Goal: Information Seeking & Learning: Check status

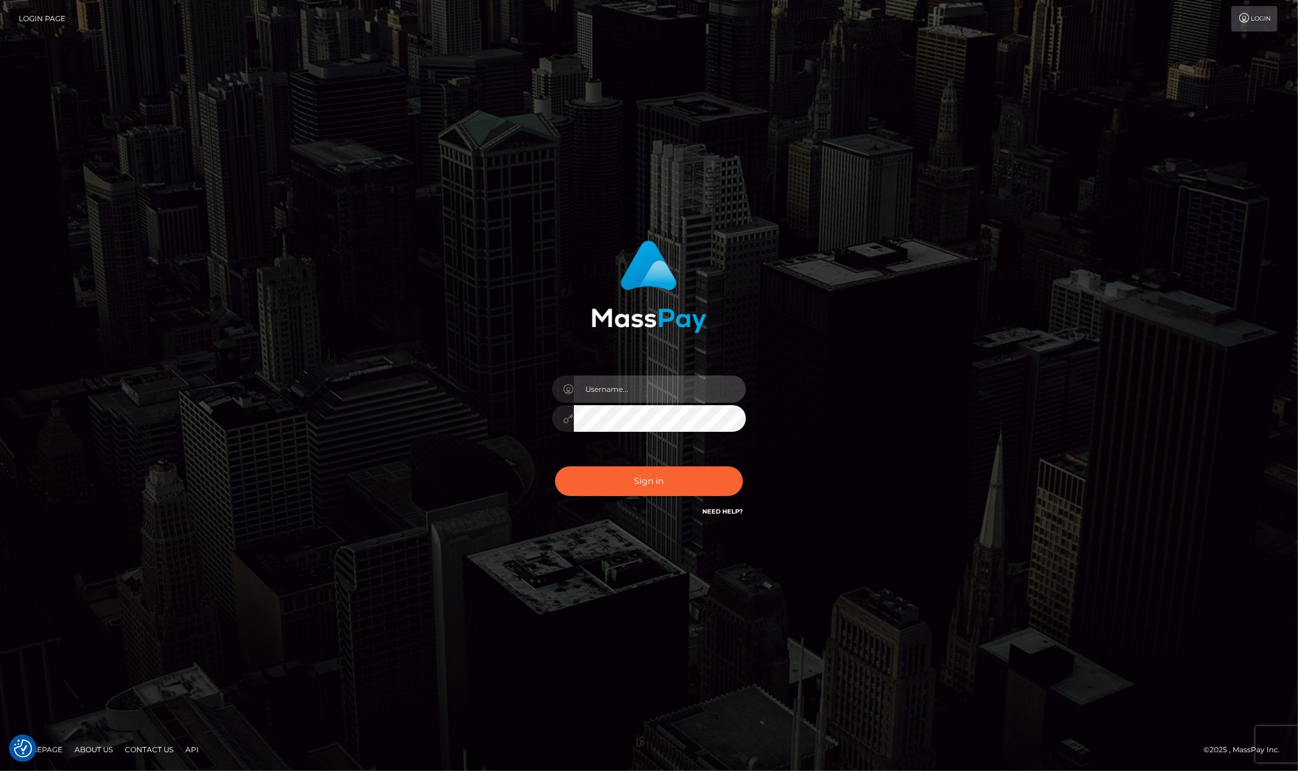
click at [662, 391] on input "text" at bounding box center [660, 389] width 172 height 27
type input "ashbil"
click at [651, 483] on button "Sign in" at bounding box center [649, 482] width 188 height 30
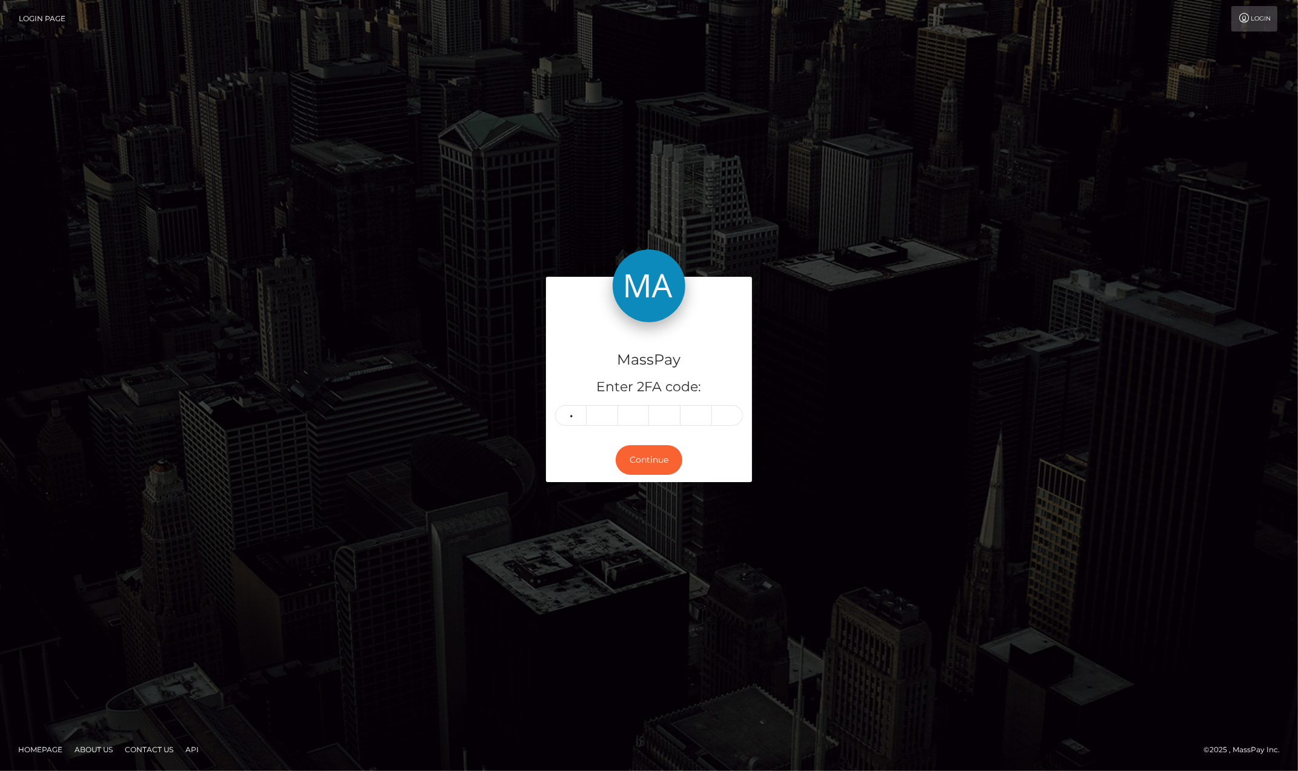
type input "1"
type input "2"
type input "4"
type input "3"
type input "6"
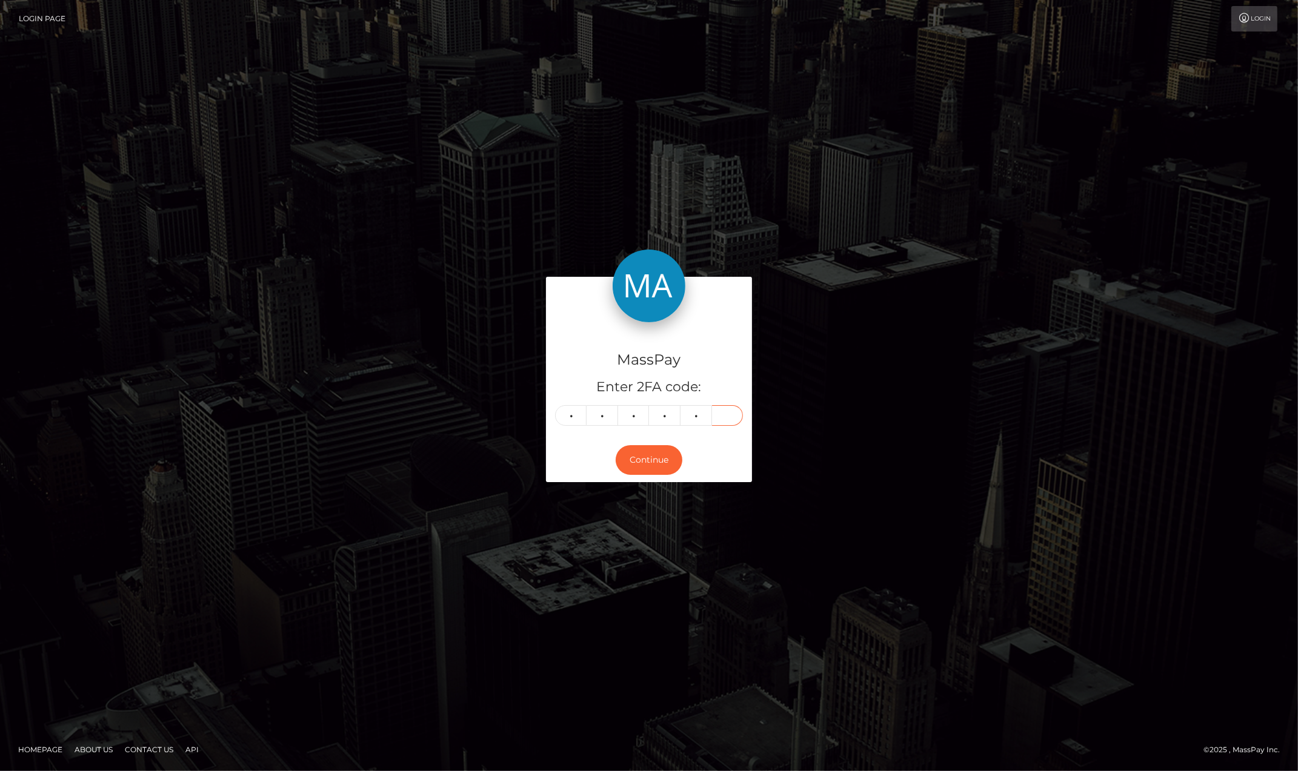
type input "9"
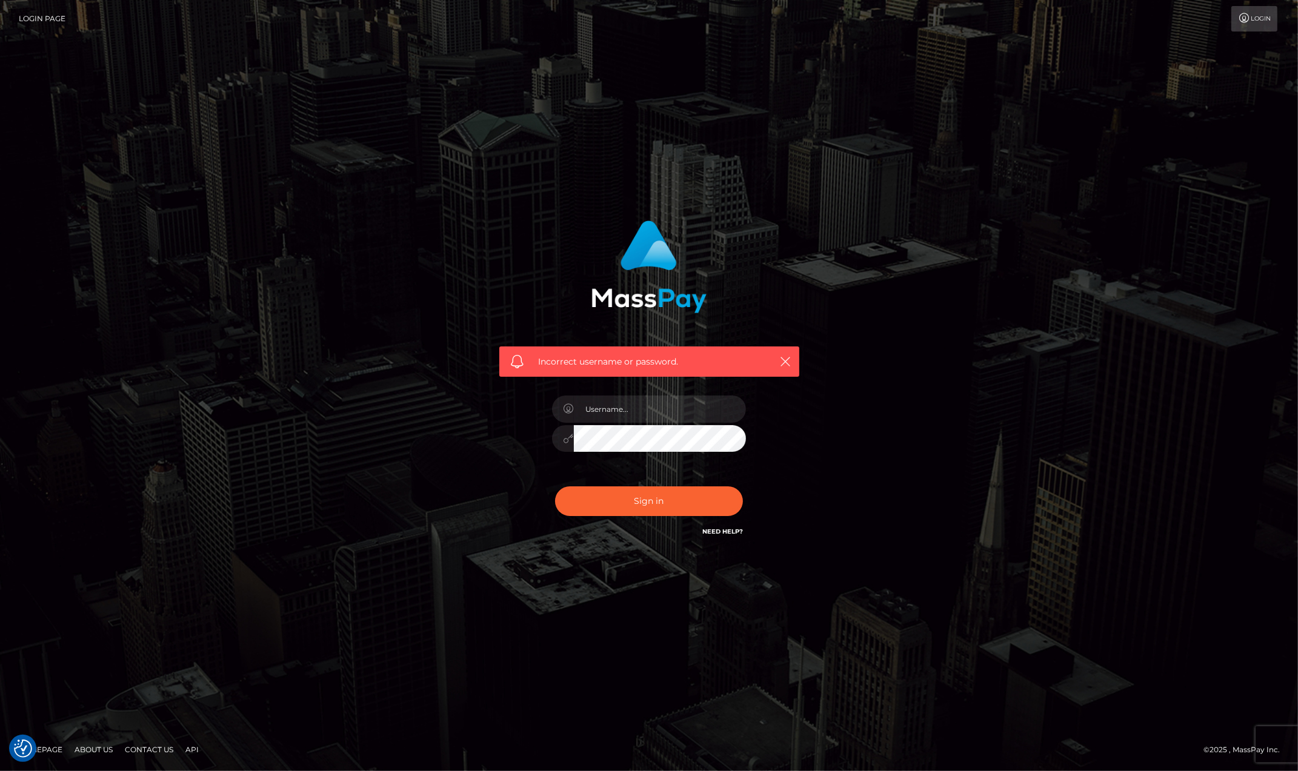
click at [625, 422] on div at bounding box center [649, 433] width 212 height 93
click at [623, 411] on input "text" at bounding box center [660, 409] width 172 height 27
type input "ashbil"
click at [668, 499] on button "Sign in" at bounding box center [649, 502] width 188 height 30
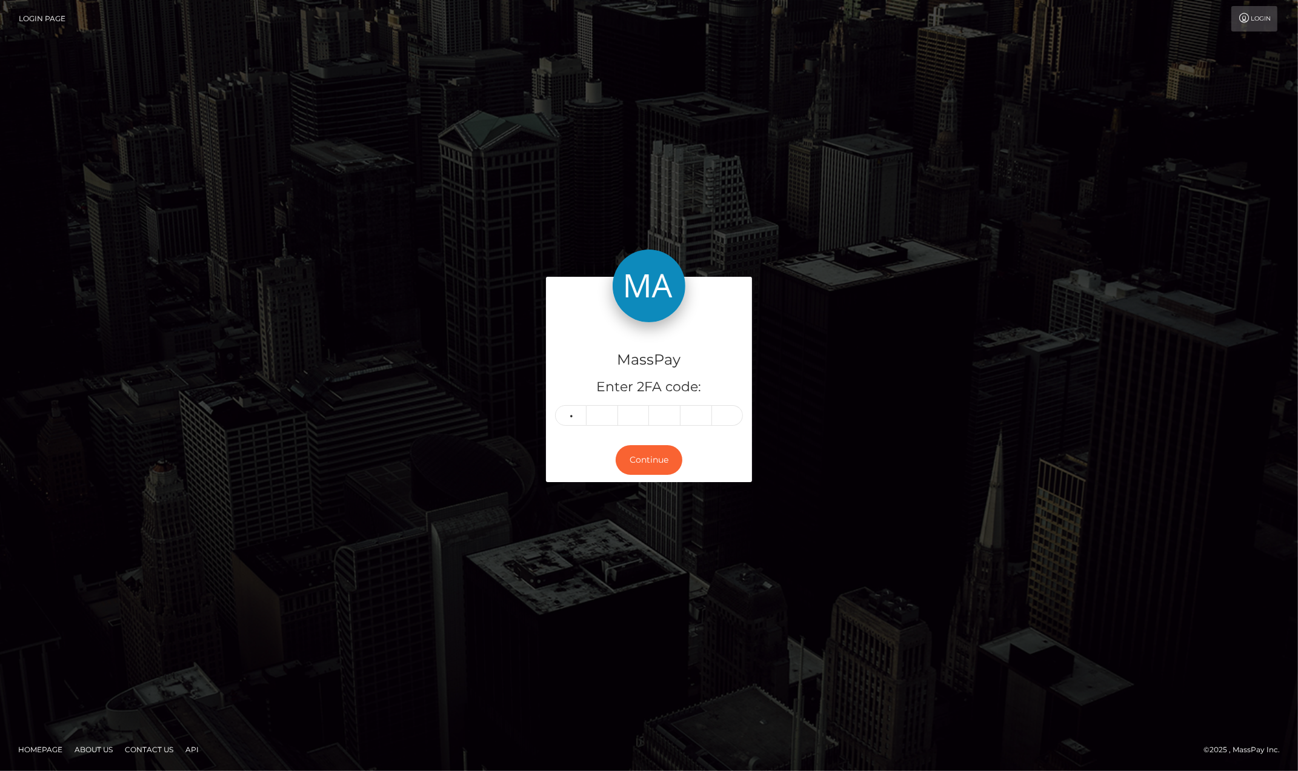
type input "4"
type input "0"
type input "3"
type input "0"
type input "1"
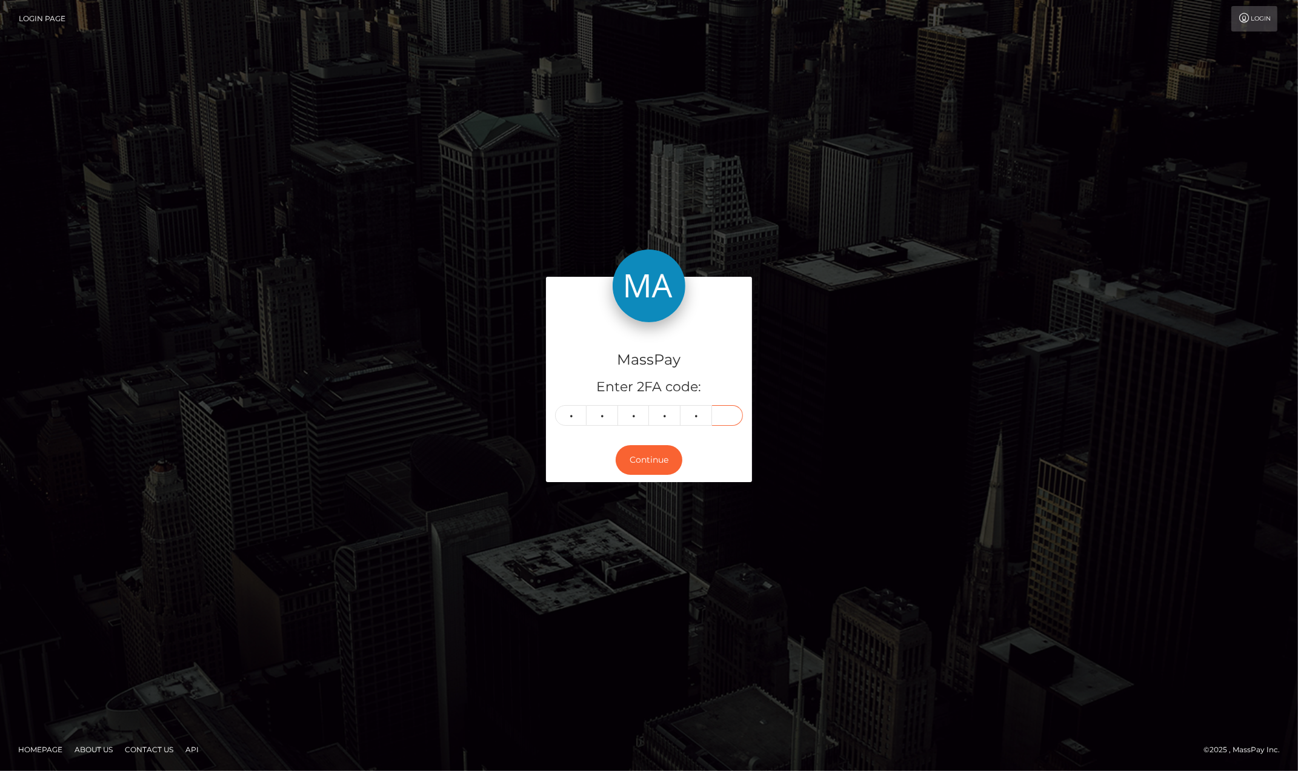
type input "7"
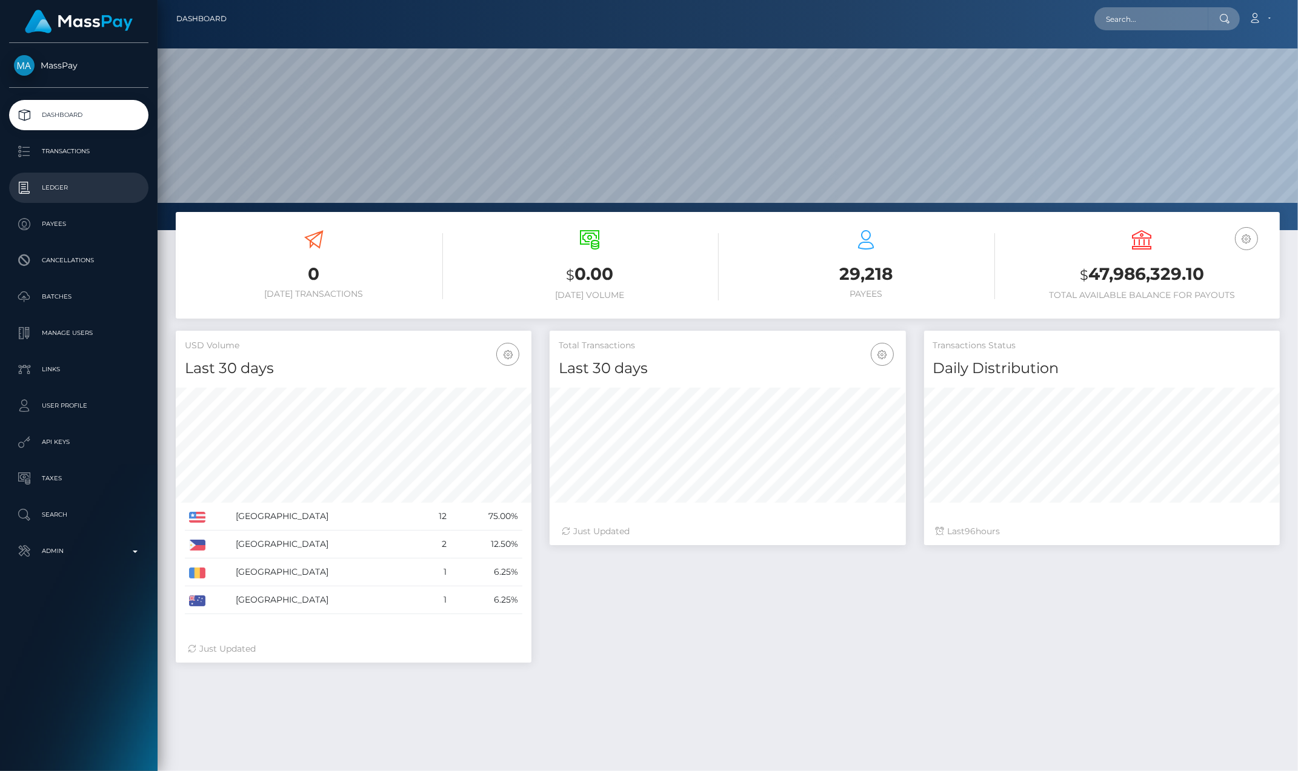
scroll to position [215, 355]
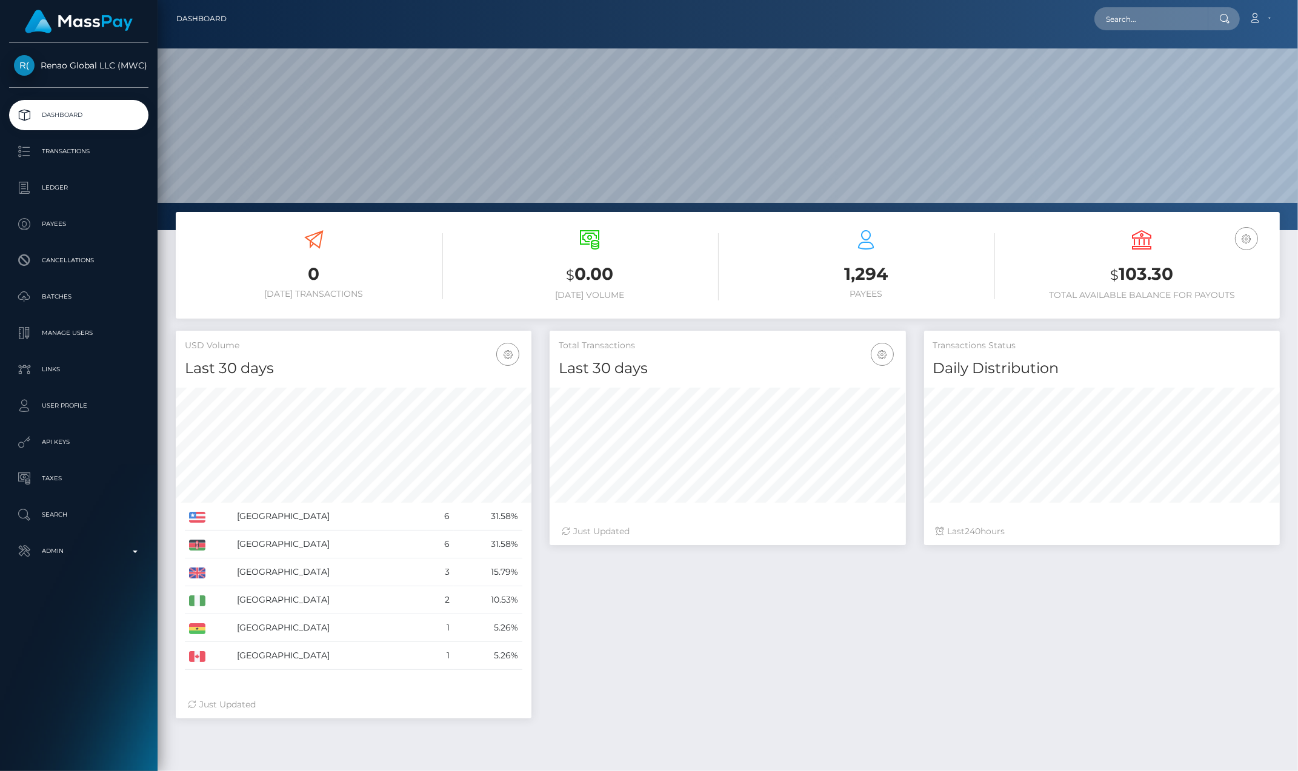
scroll to position [215, 355]
click at [79, 192] on p "Ledger" at bounding box center [79, 188] width 130 height 18
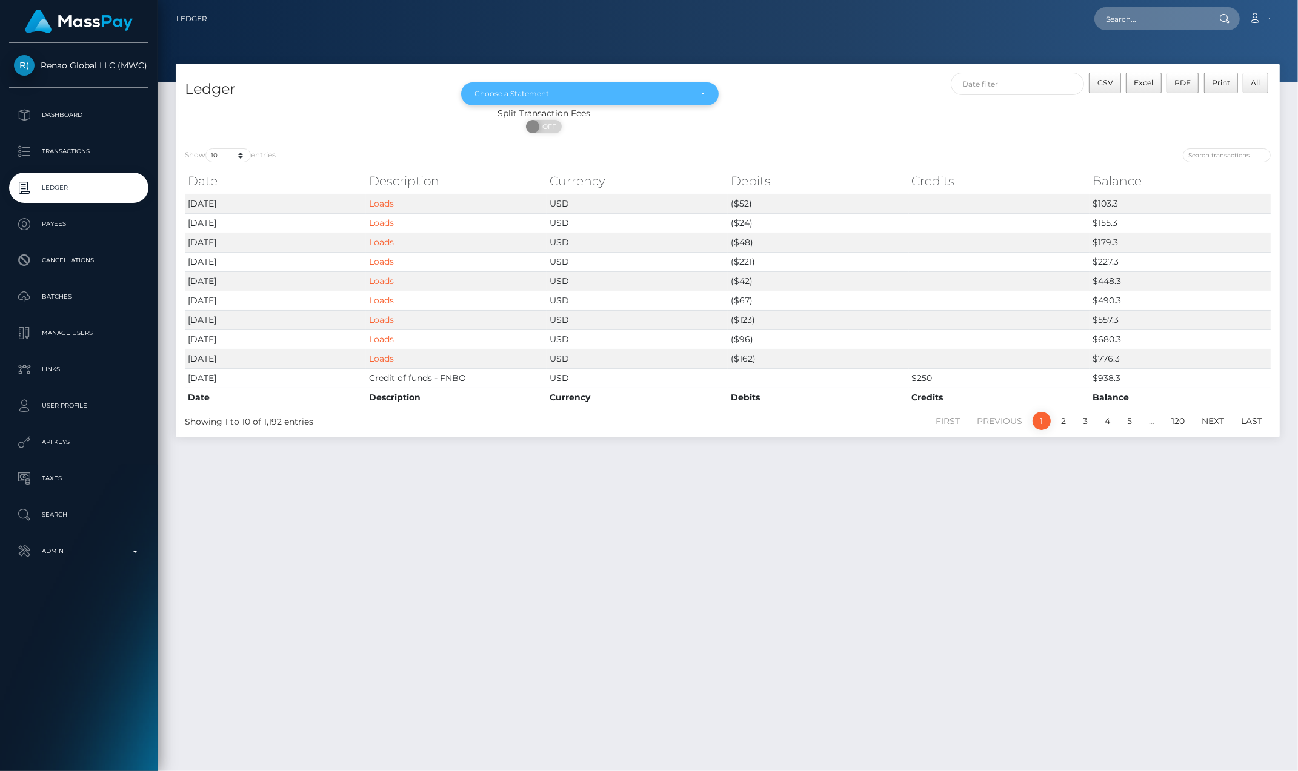
click at [681, 89] on div "Choose a Statement" at bounding box center [583, 94] width 216 height 10
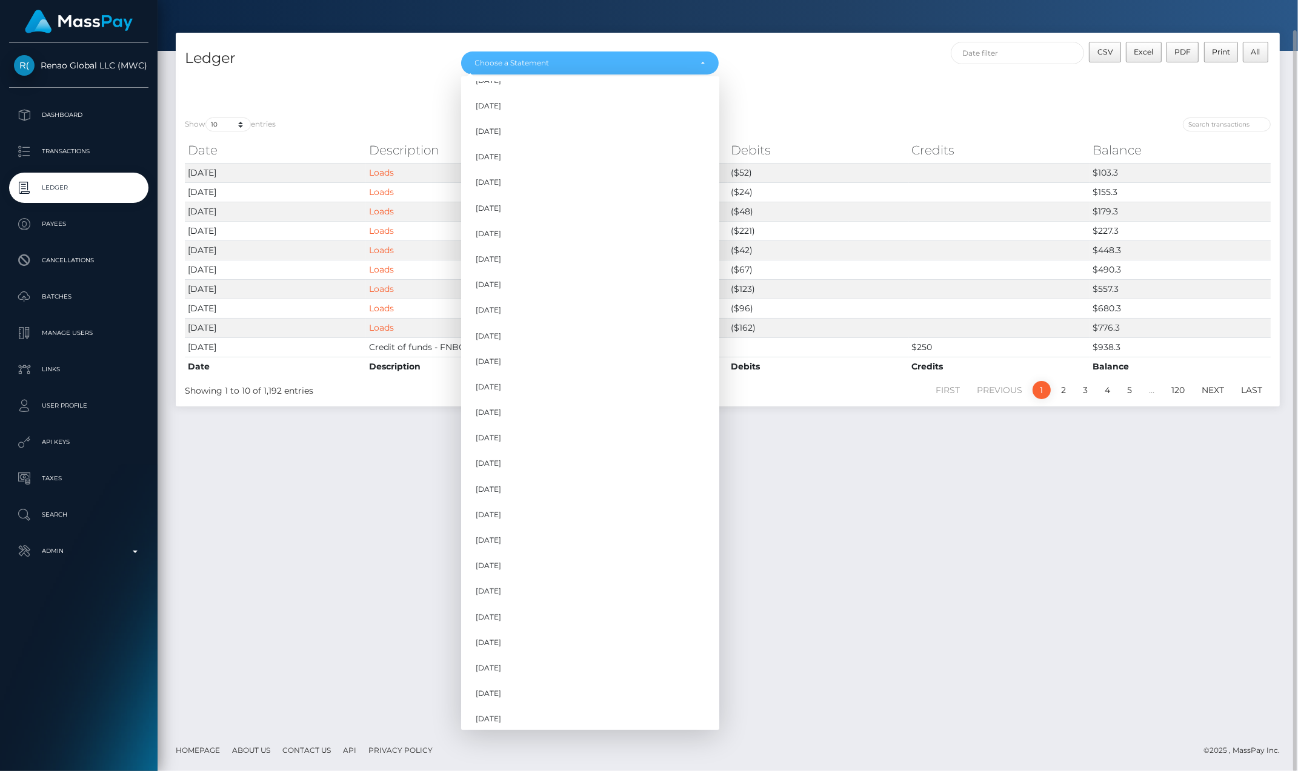
scroll to position [862, 0]
click at [500, 452] on link "Dec 2024" at bounding box center [590, 460] width 258 height 22
select select "Dec 2024"
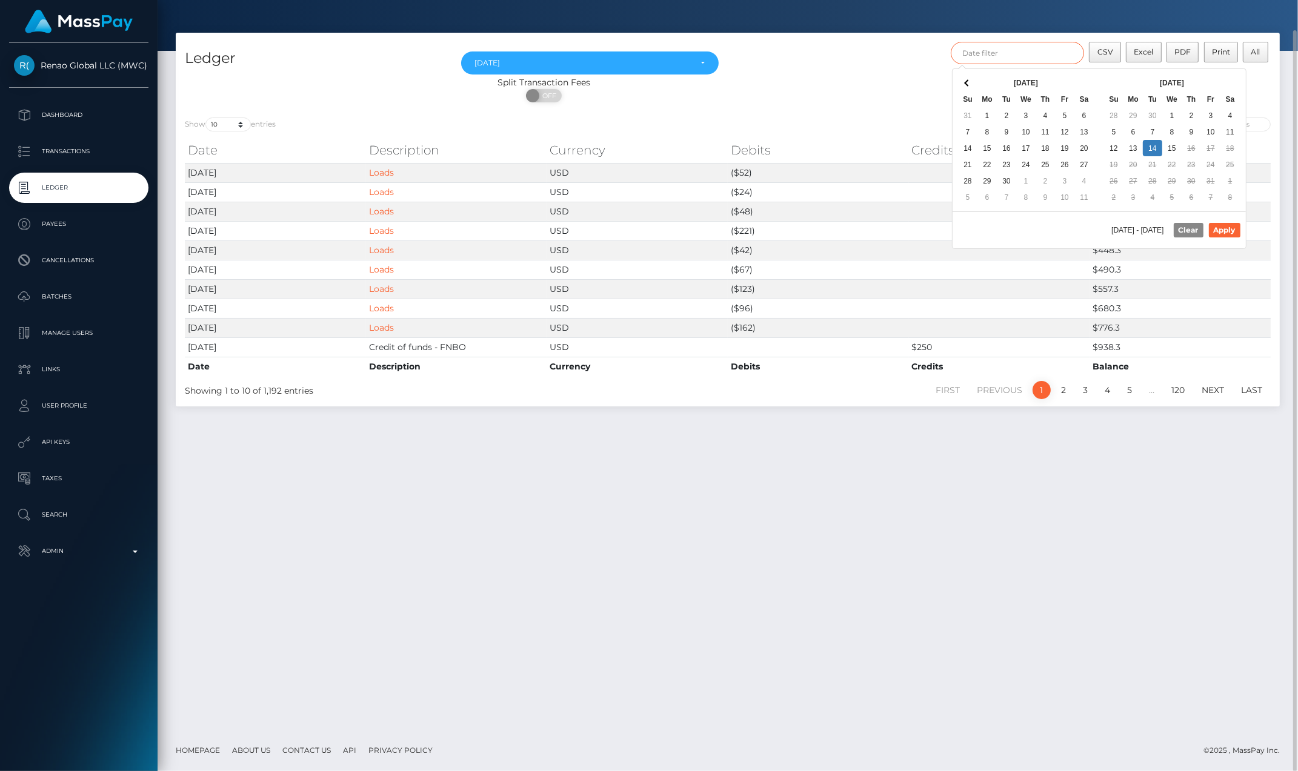
click at [1057, 50] on input "text" at bounding box center [1017, 53] width 133 height 22
click at [964, 82] on th at bounding box center [967, 83] width 19 height 16
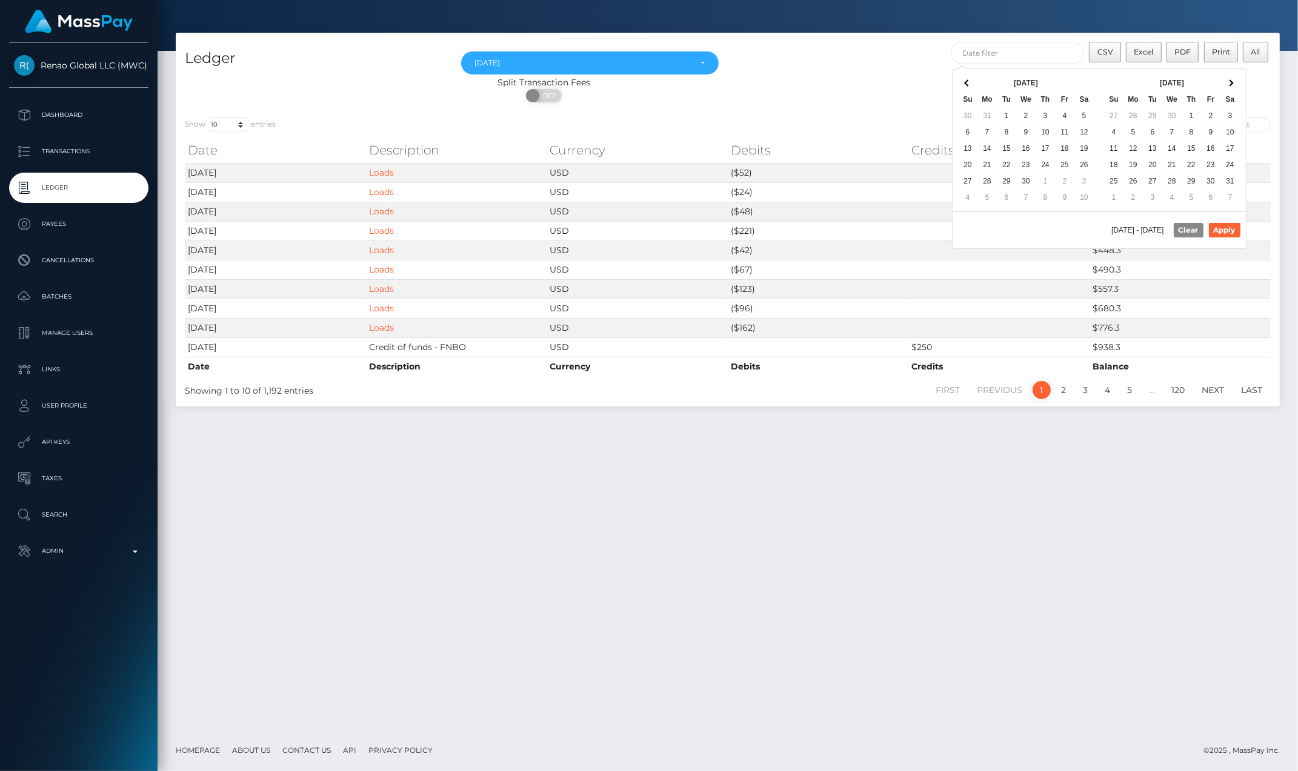
click at [964, 82] on th at bounding box center [967, 83] width 19 height 16
click at [1218, 229] on button "Apply" at bounding box center [1225, 230] width 32 height 15
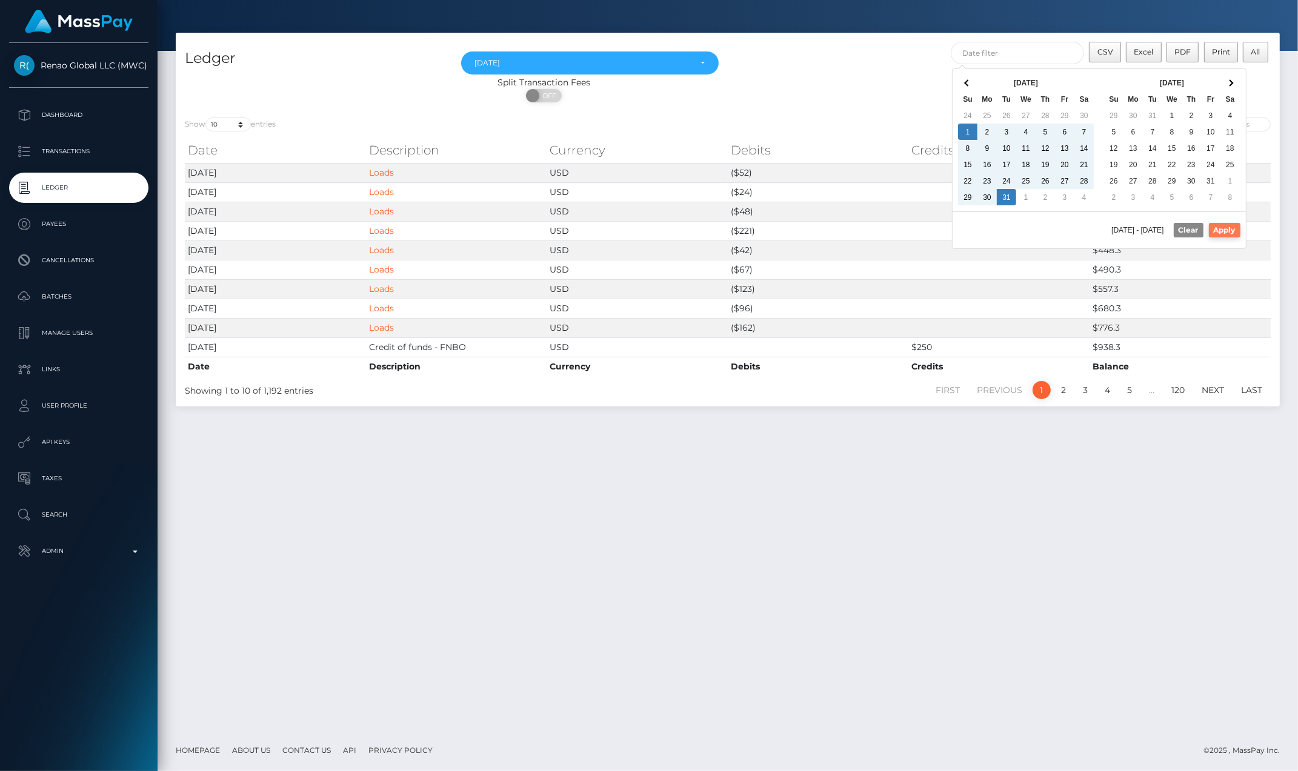
type input "12/01/2024 - 12/31/2024"
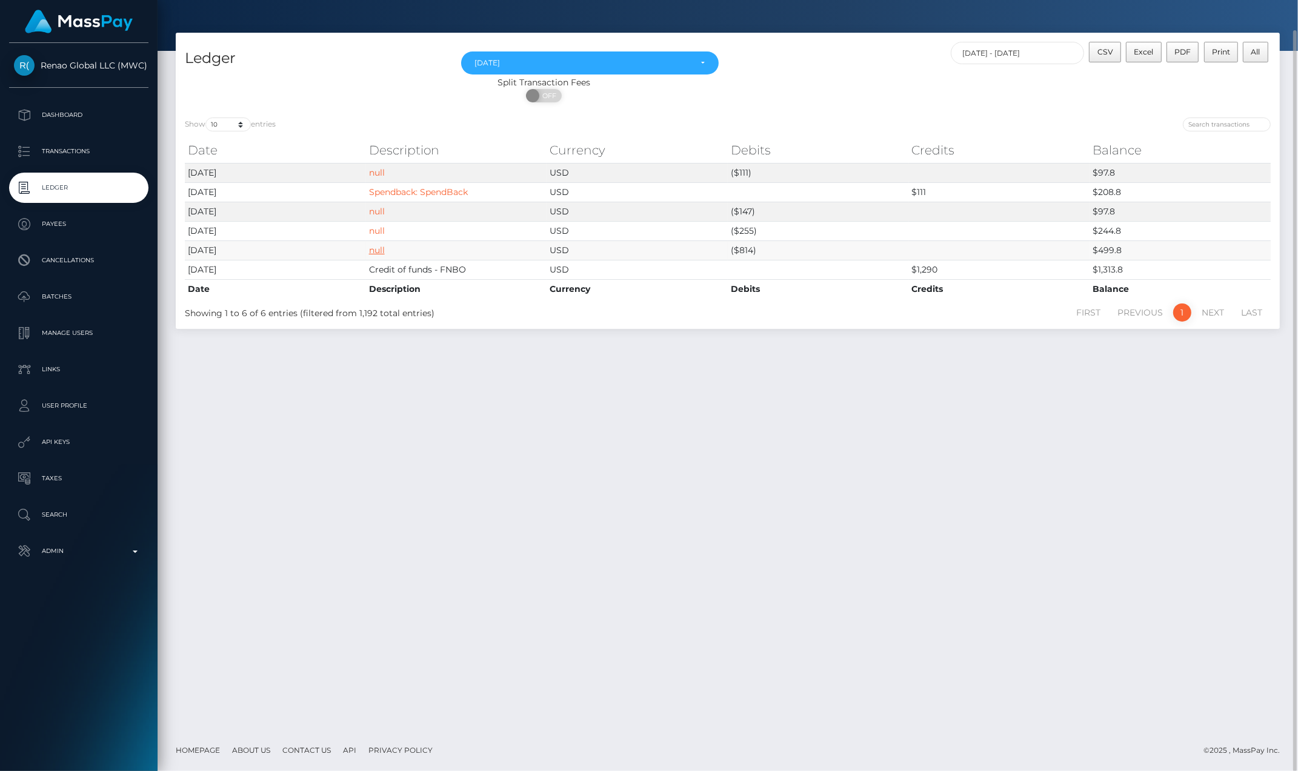
click at [376, 248] on link "null" at bounding box center [377, 250] width 16 height 11
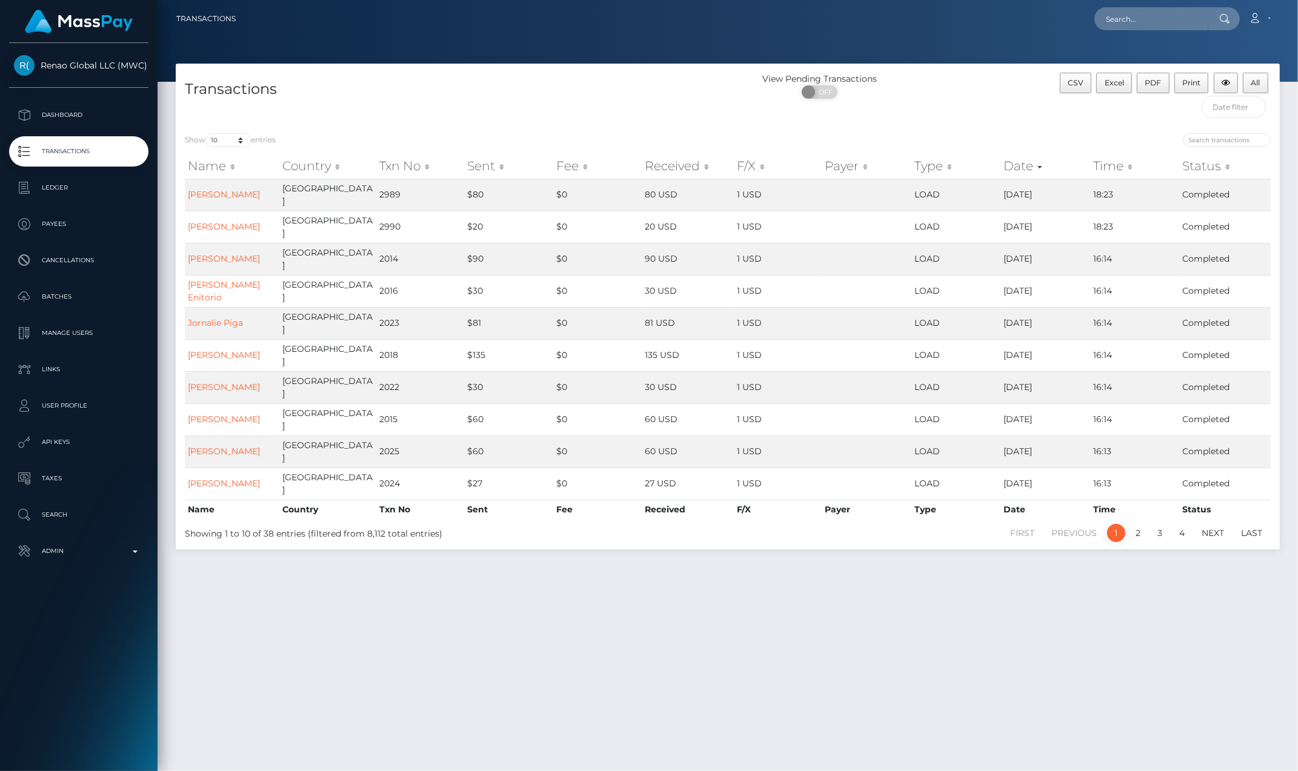
click at [904, 525] on div "Transactions View Pending Transactions ON OFF CSV Excel PDF Print All Show 10 2…" at bounding box center [728, 412] width 1141 height 697
click at [241, 140] on select "10 25 50 100 250 500 1,000 3,500 All" at bounding box center [227, 140] width 45 height 14
select select "-1"
click at [207, 133] on select "10 25 50 100 250 500 1,000 3,500 All" at bounding box center [227, 140] width 45 height 14
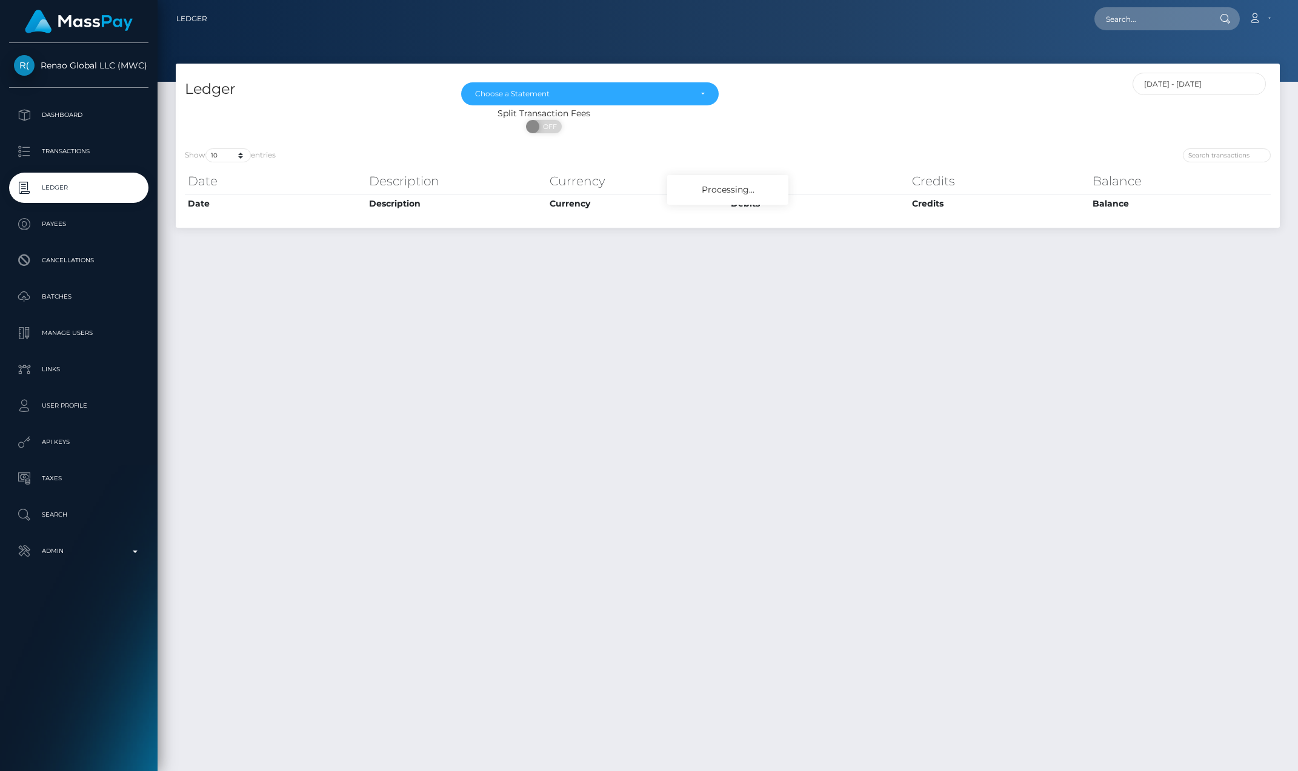
select select "[DATE]"
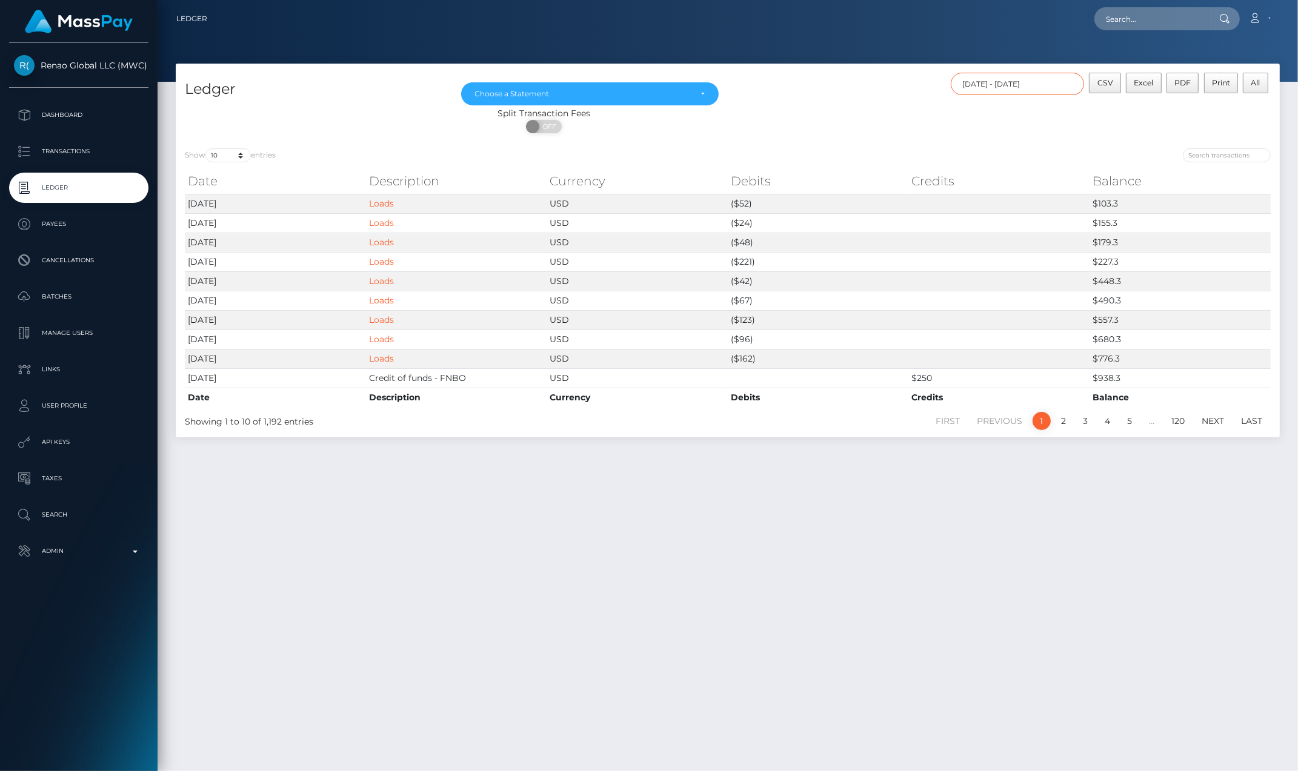
click at [1065, 81] on input "[DATE] - [DATE]" at bounding box center [1017, 84] width 133 height 22
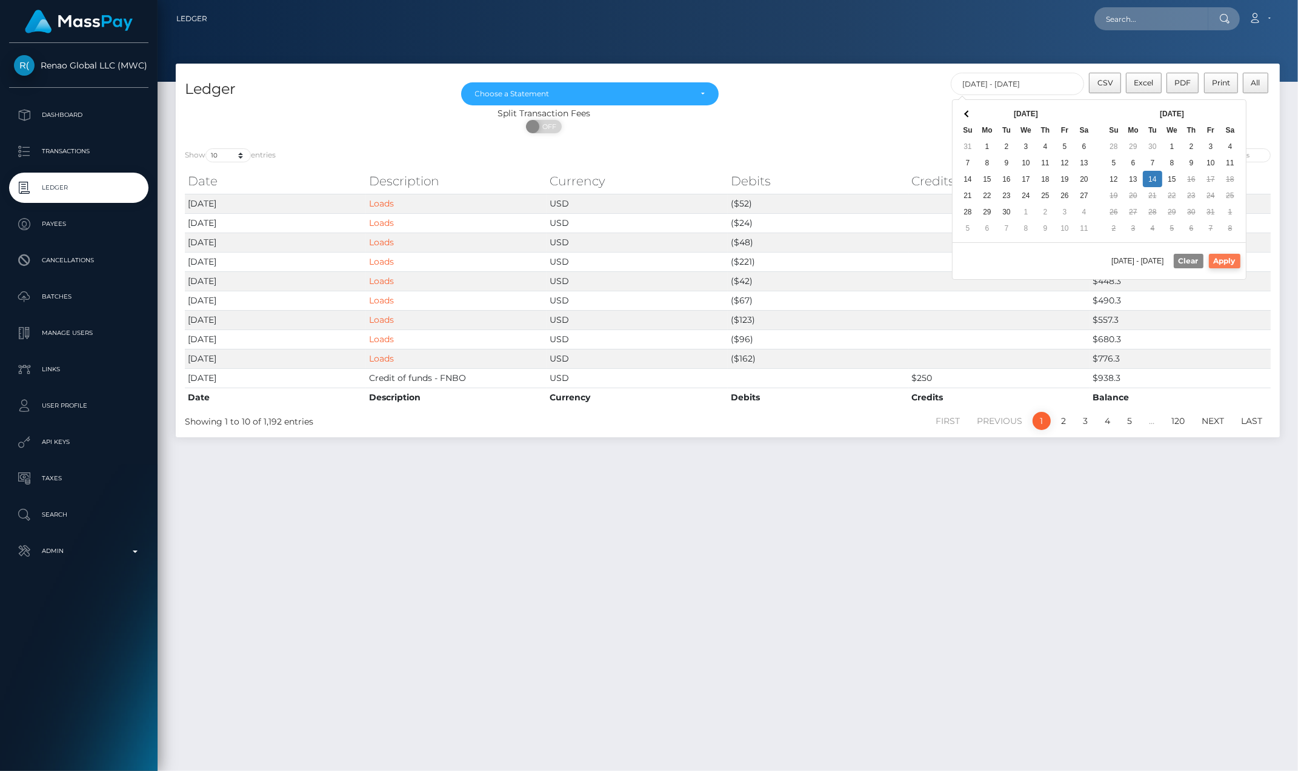
click at [1222, 261] on button "Apply" at bounding box center [1225, 261] width 32 height 15
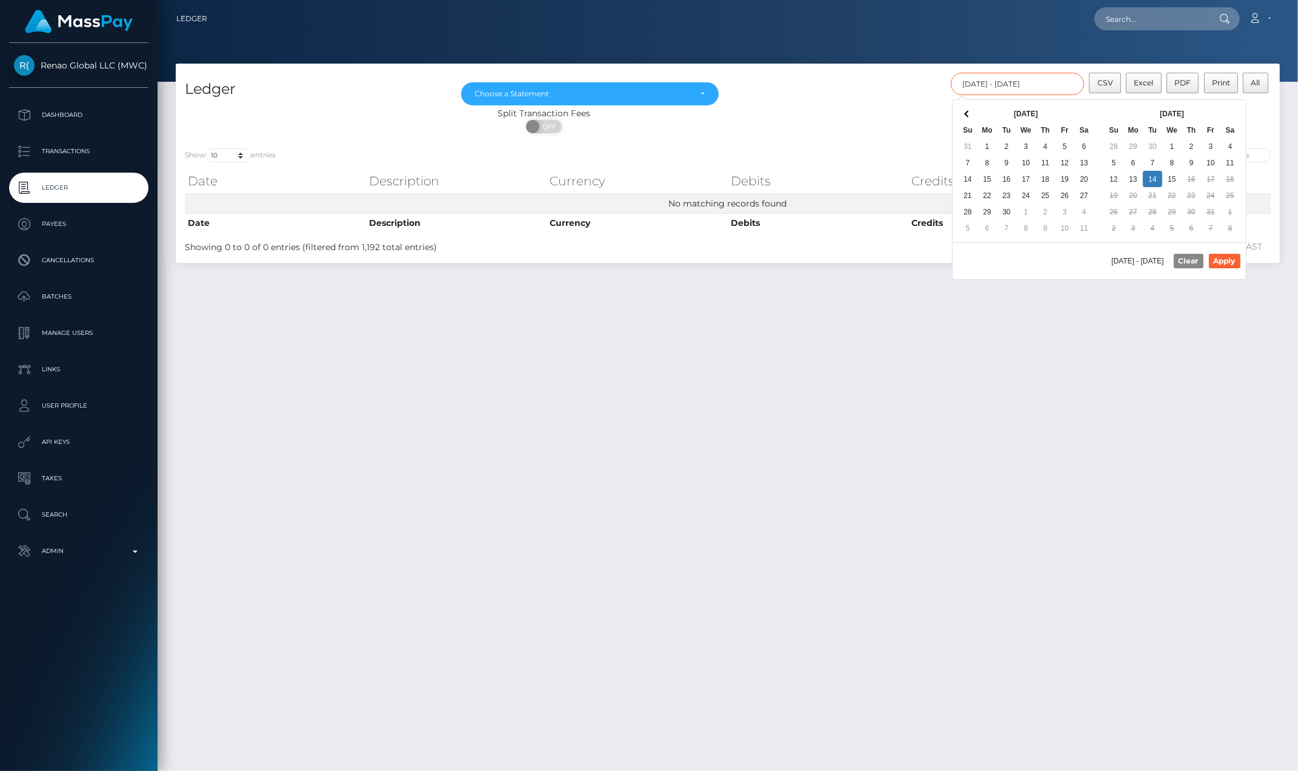
click at [1053, 80] on input "[DATE] - [DATE]" at bounding box center [1017, 84] width 133 height 22
click at [972, 118] on th at bounding box center [967, 113] width 19 height 16
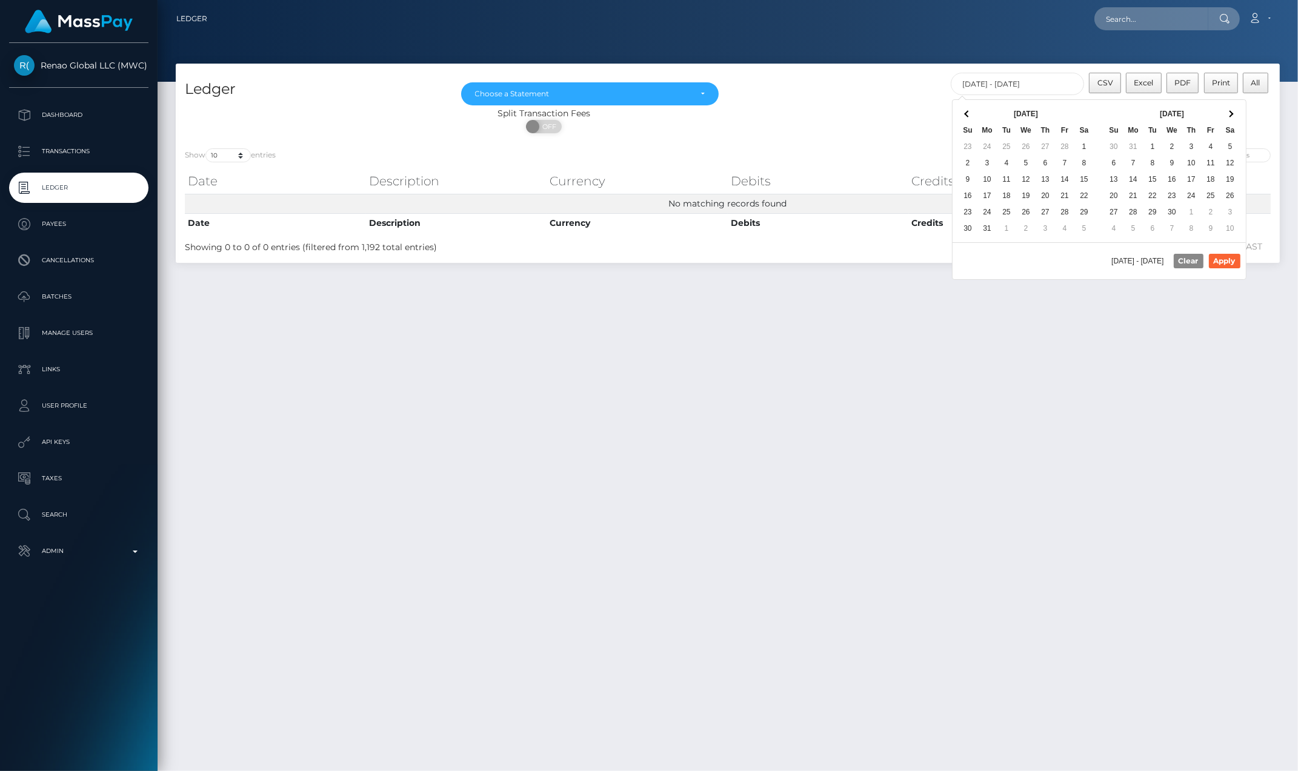
click at [972, 118] on th at bounding box center [967, 113] width 19 height 16
click at [1216, 261] on button "Apply" at bounding box center [1225, 261] width 32 height 15
type input "12/01/2024 - 12/31/2024"
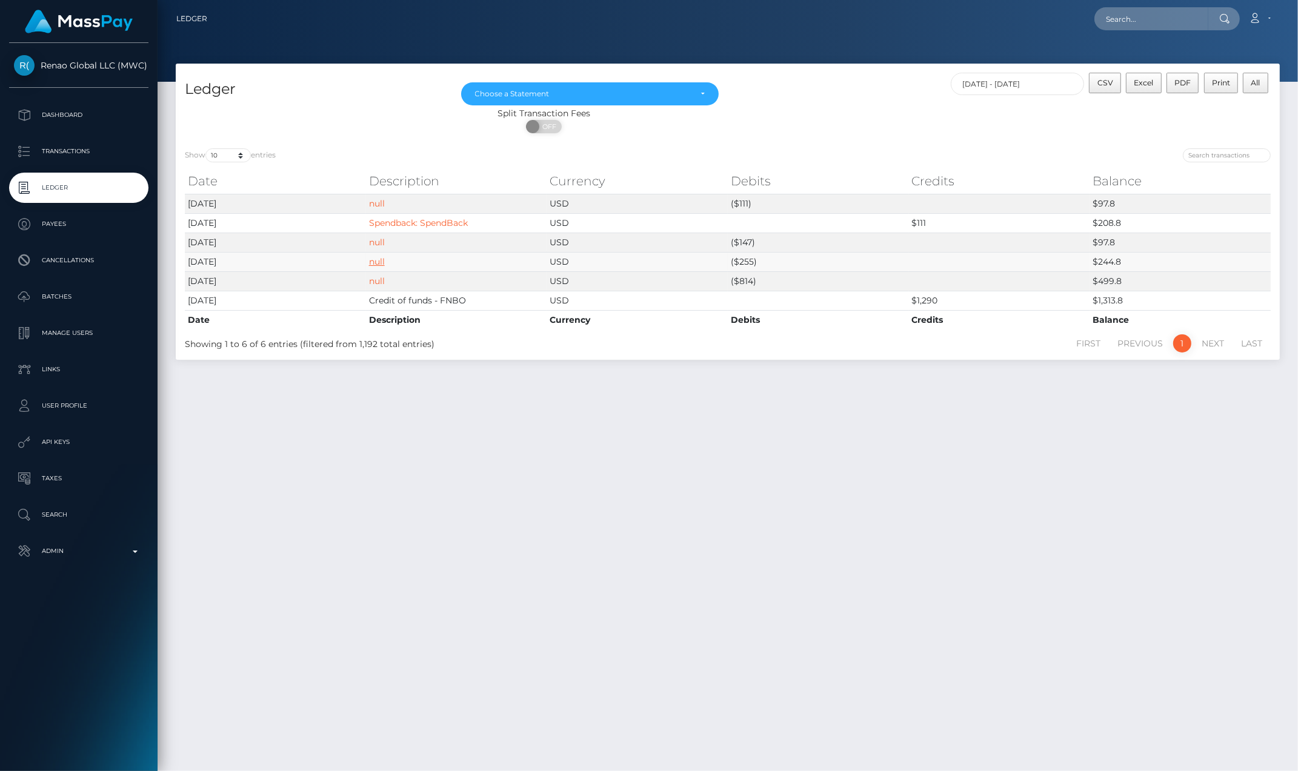
click at [371, 259] on link "null" at bounding box center [377, 261] width 16 height 11
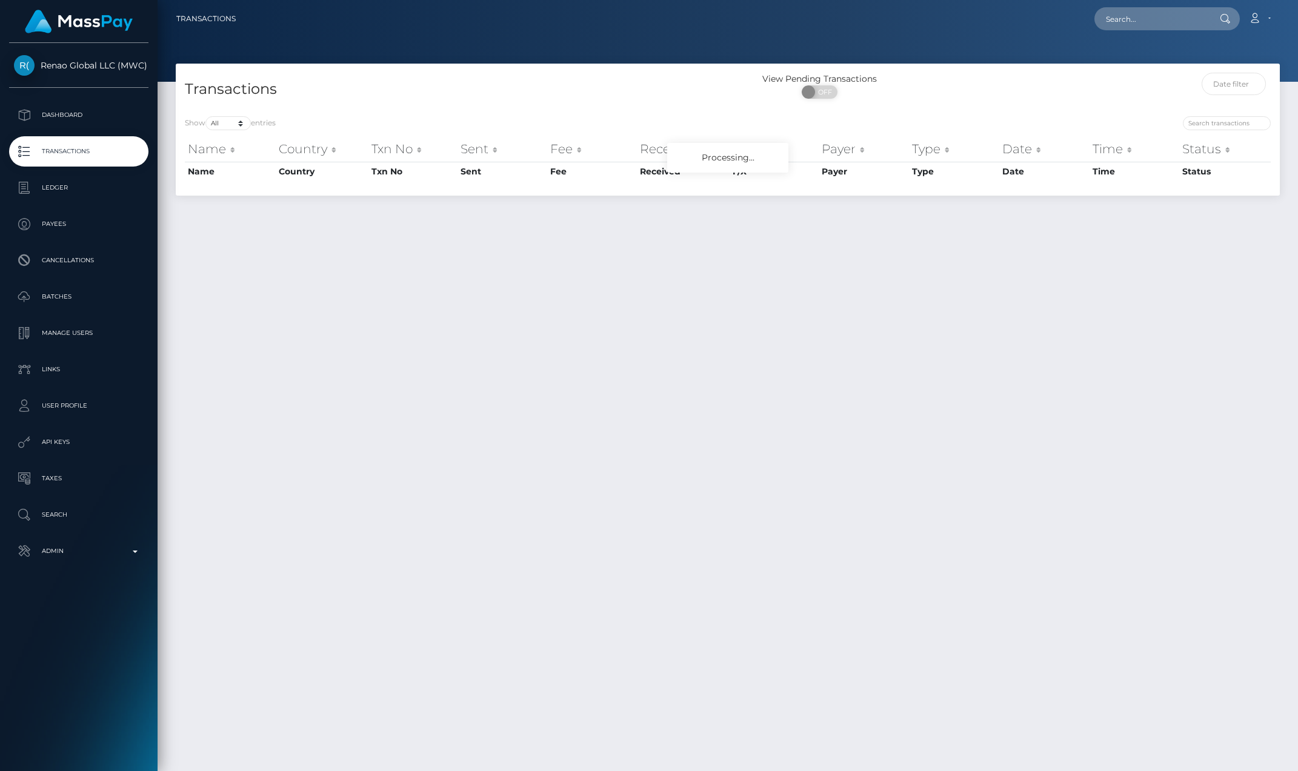
select select "-1"
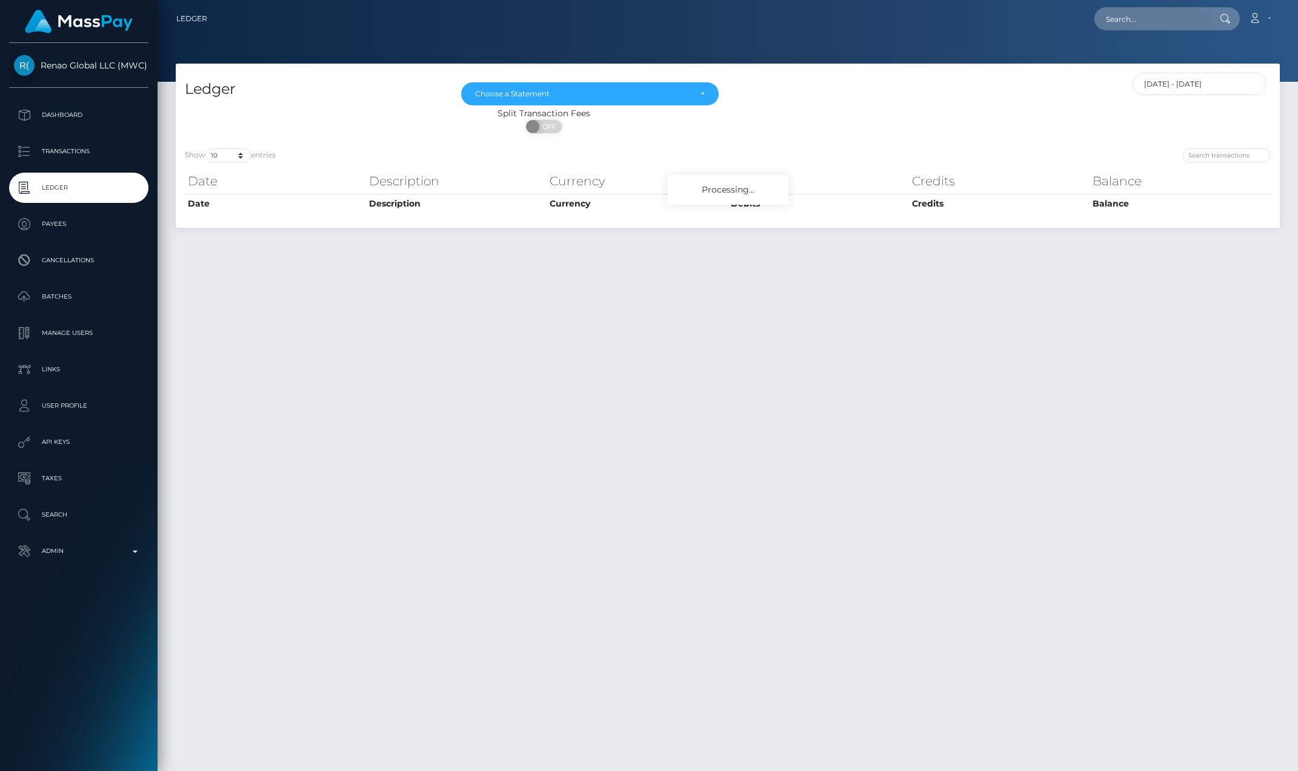
select select "[DATE]"
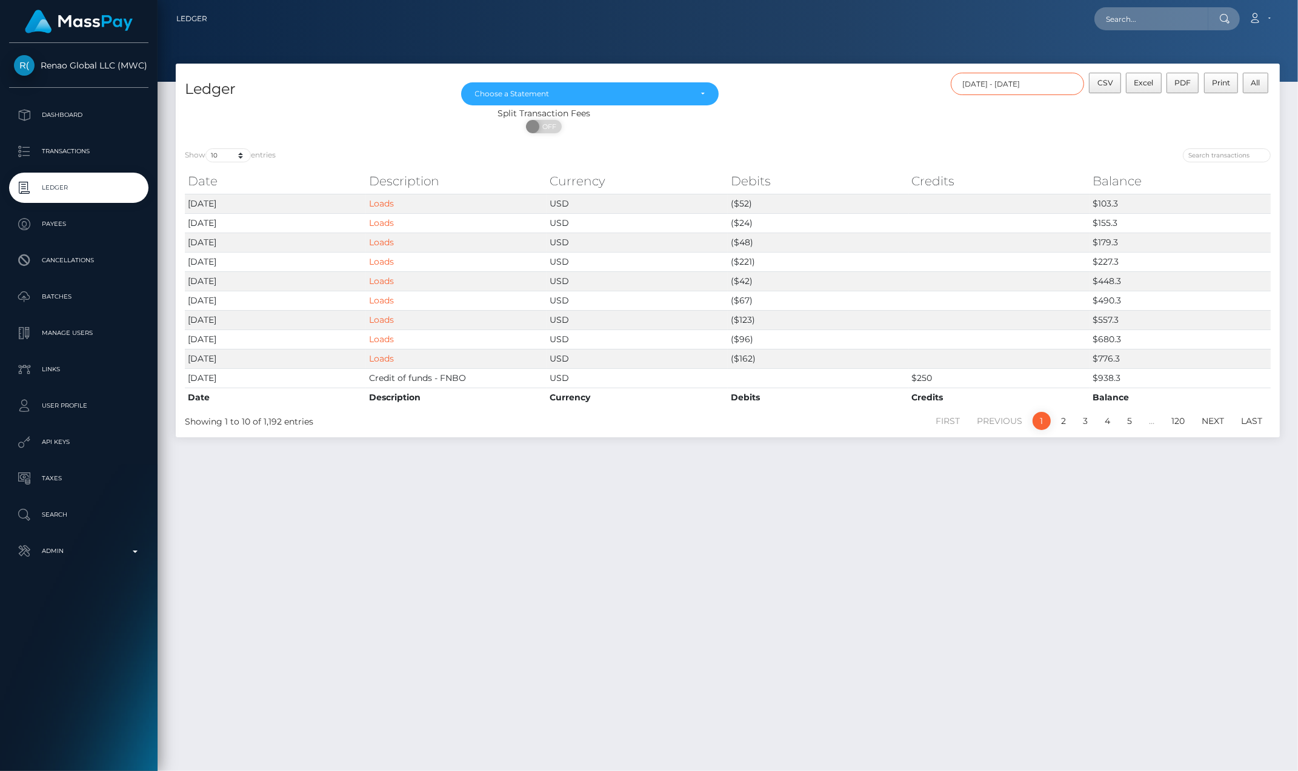
click at [1045, 86] on input "[DATE] - [DATE]" at bounding box center [1017, 84] width 133 height 22
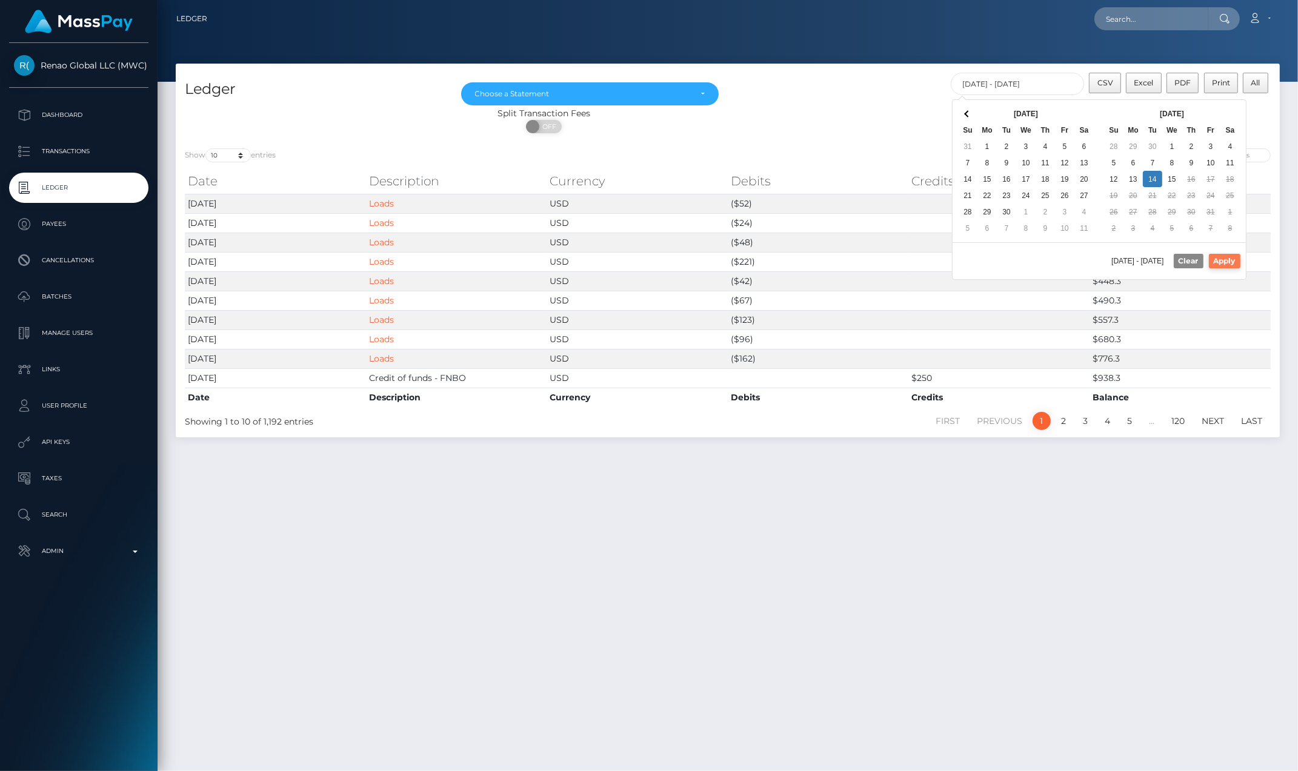
click at [1224, 264] on button "Apply" at bounding box center [1225, 261] width 32 height 15
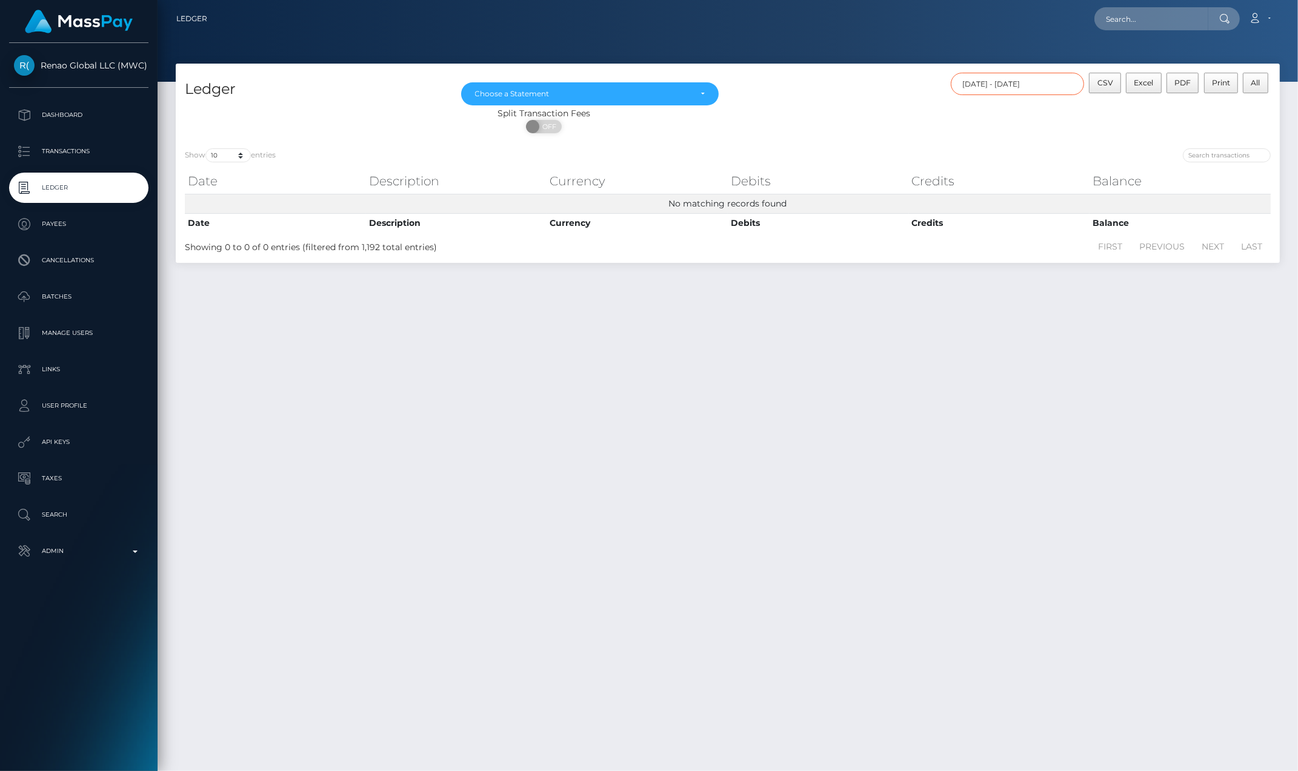
click at [1064, 78] on input "10/14/2025 - 10/14/2025" at bounding box center [1017, 84] width 133 height 22
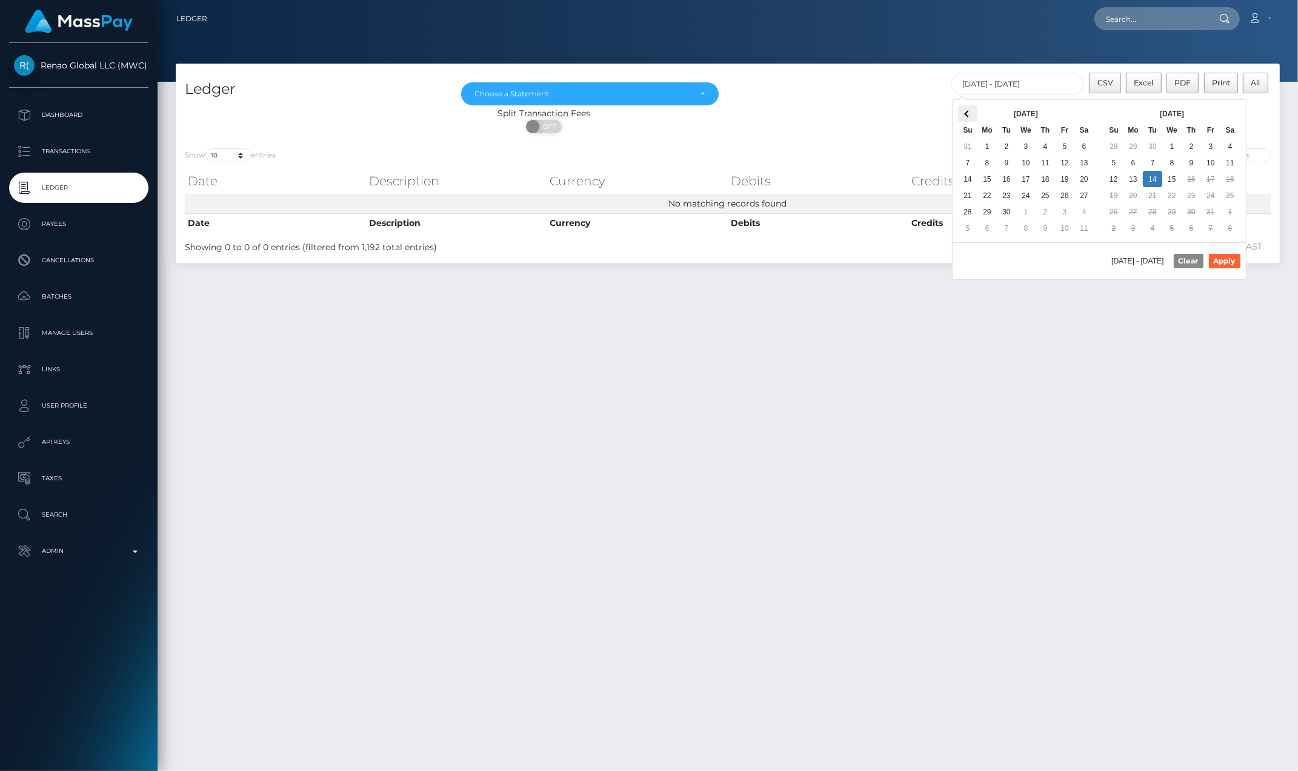
click at [967, 116] on span at bounding box center [967, 113] width 7 height 7
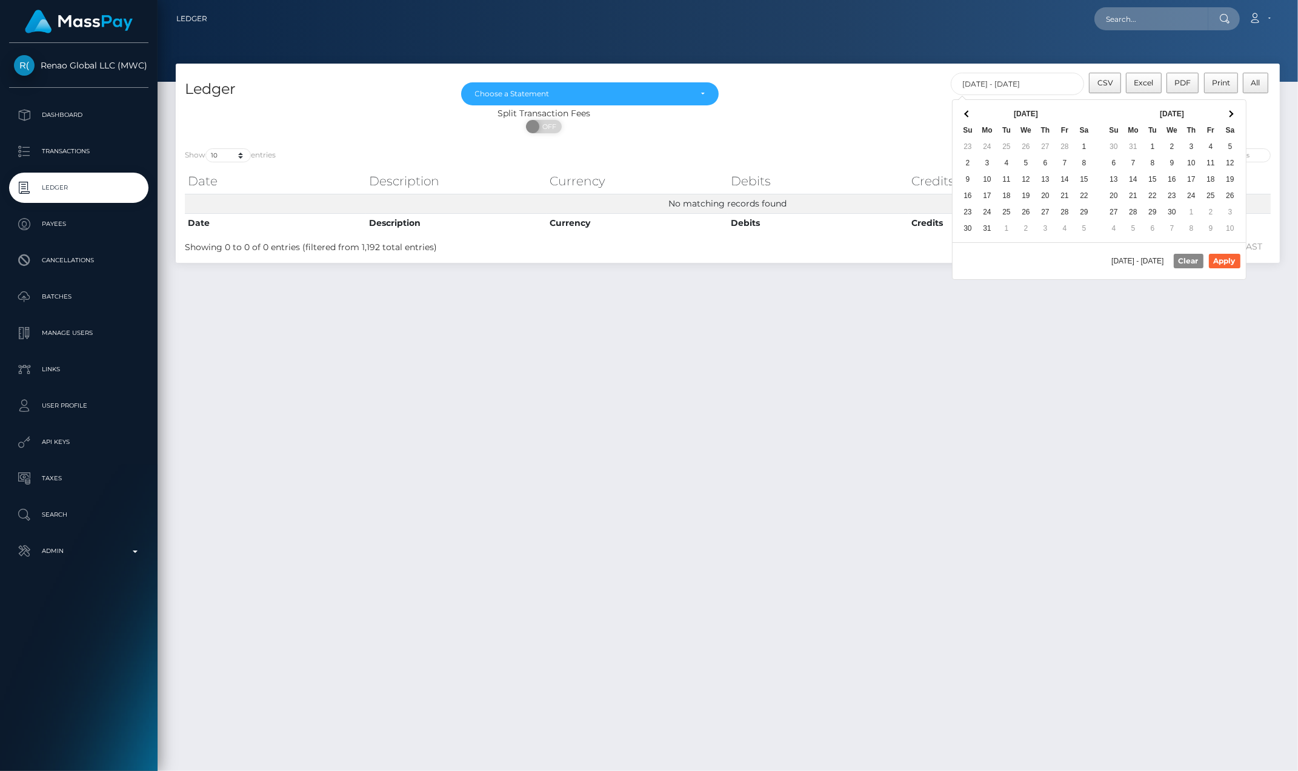
click at [967, 116] on span at bounding box center [967, 113] width 7 height 7
click at [968, 116] on th at bounding box center [967, 113] width 19 height 16
click at [1222, 264] on button "Apply" at bounding box center [1225, 261] width 32 height 15
type input "12/01/2024 - 12/31/2024"
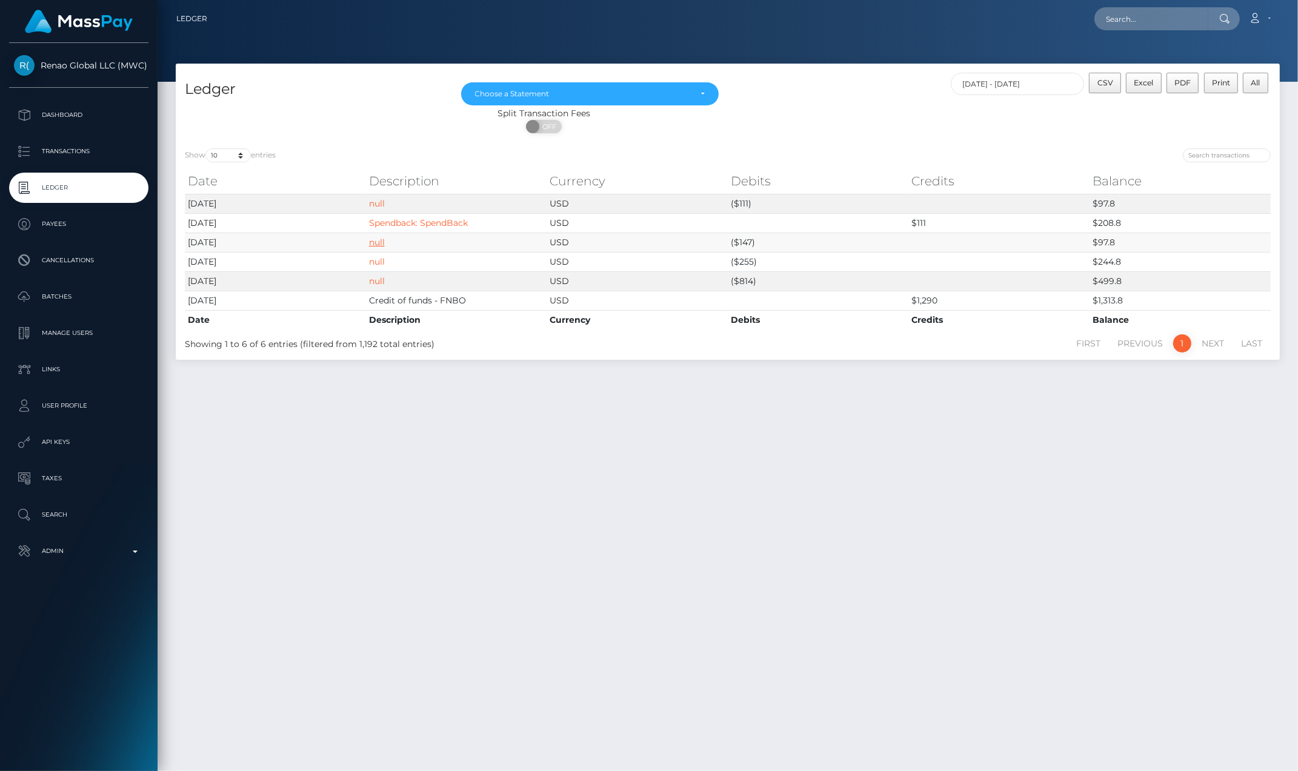
click at [381, 244] on link "null" at bounding box center [377, 242] width 16 height 11
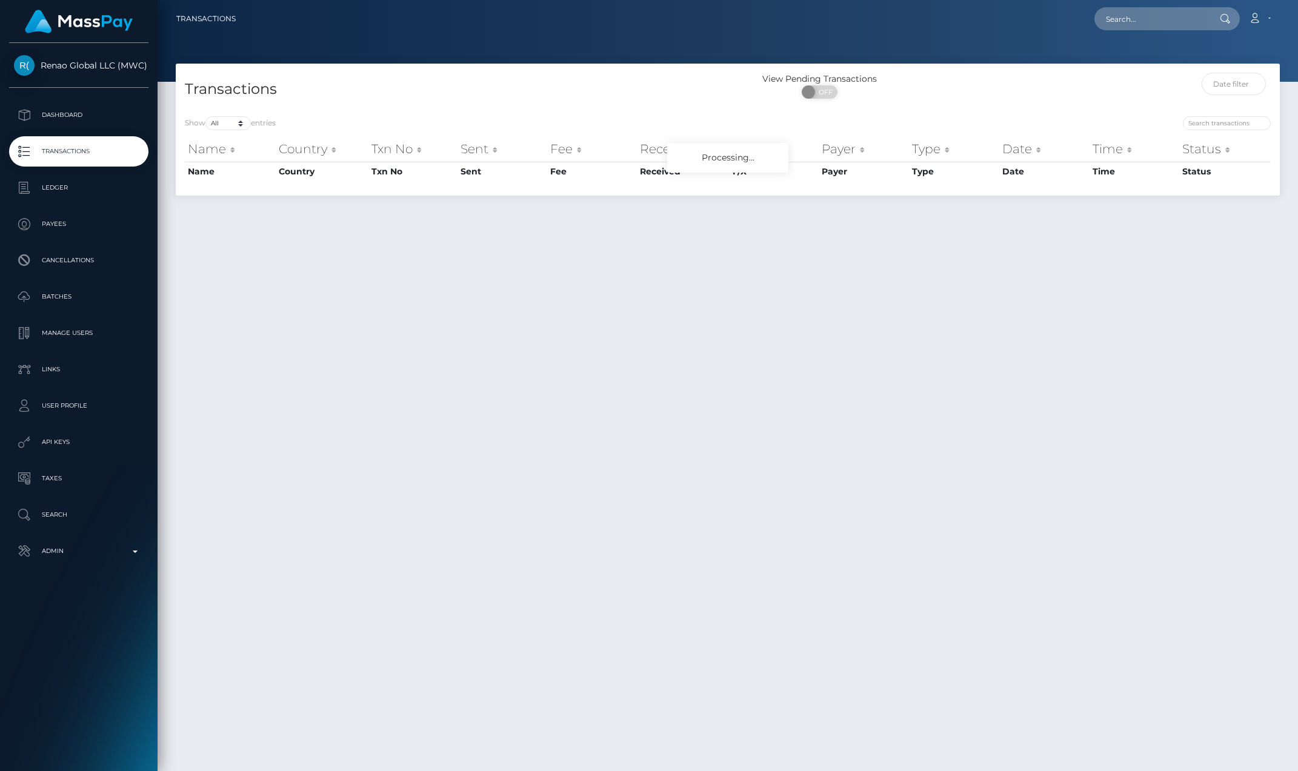
select select "-1"
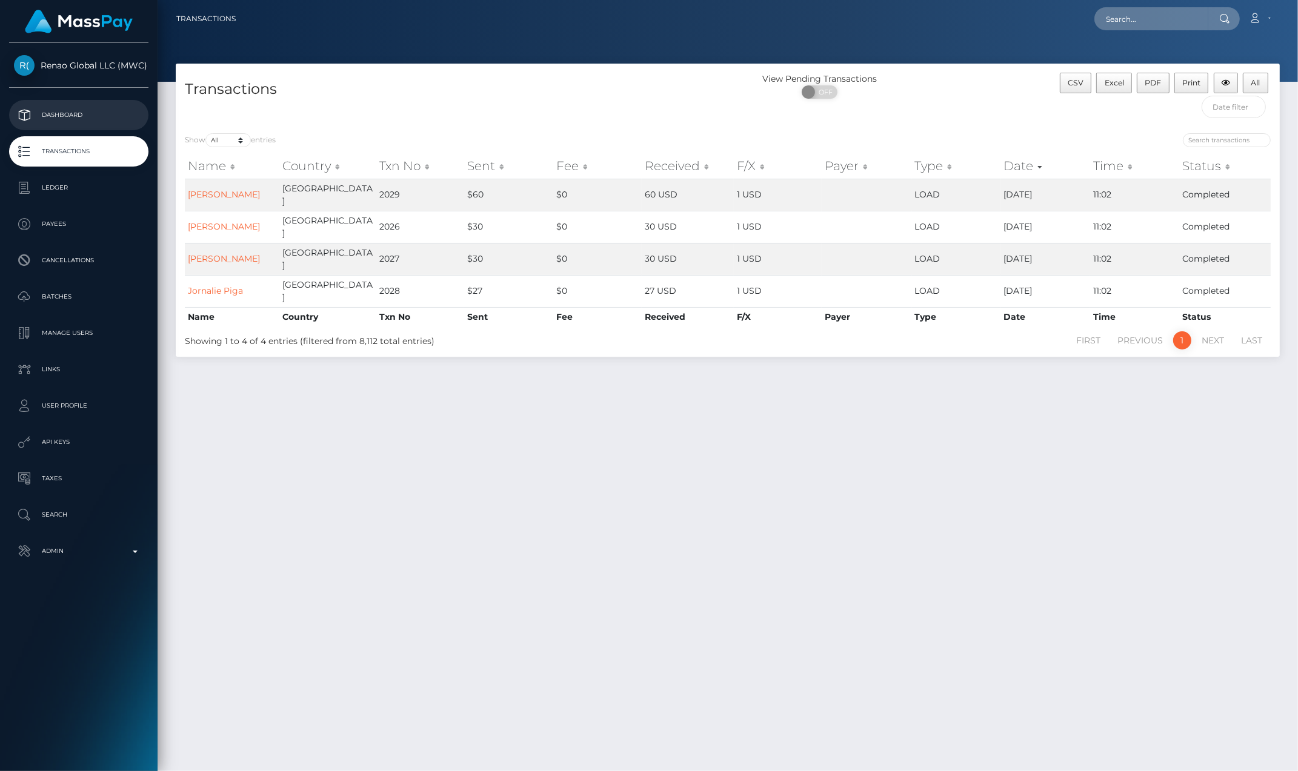
click at [70, 118] on p "Dashboard" at bounding box center [79, 115] width 130 height 18
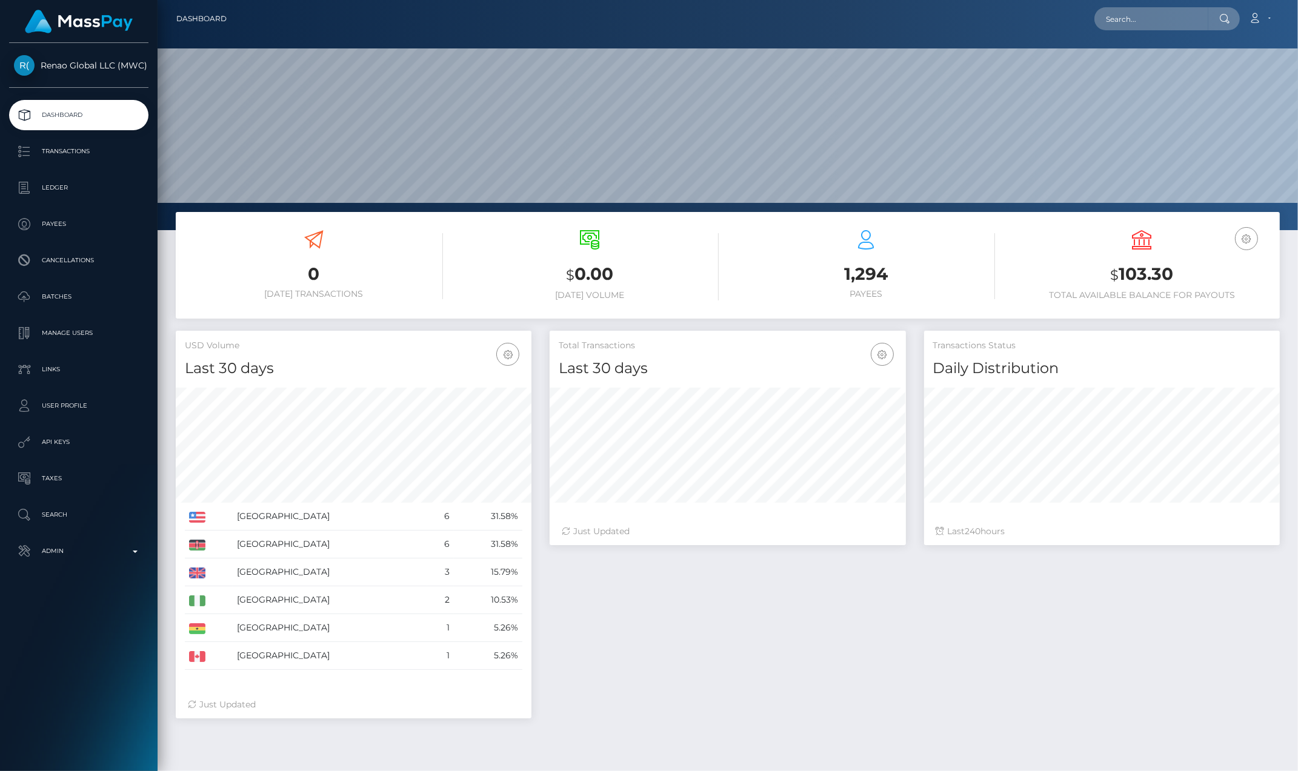
scroll to position [215, 355]
click at [767, 608] on div "Total Transactions Last 30 days Last 30 days Last 60 days Last 90 days 240" at bounding box center [915, 531] width 748 height 400
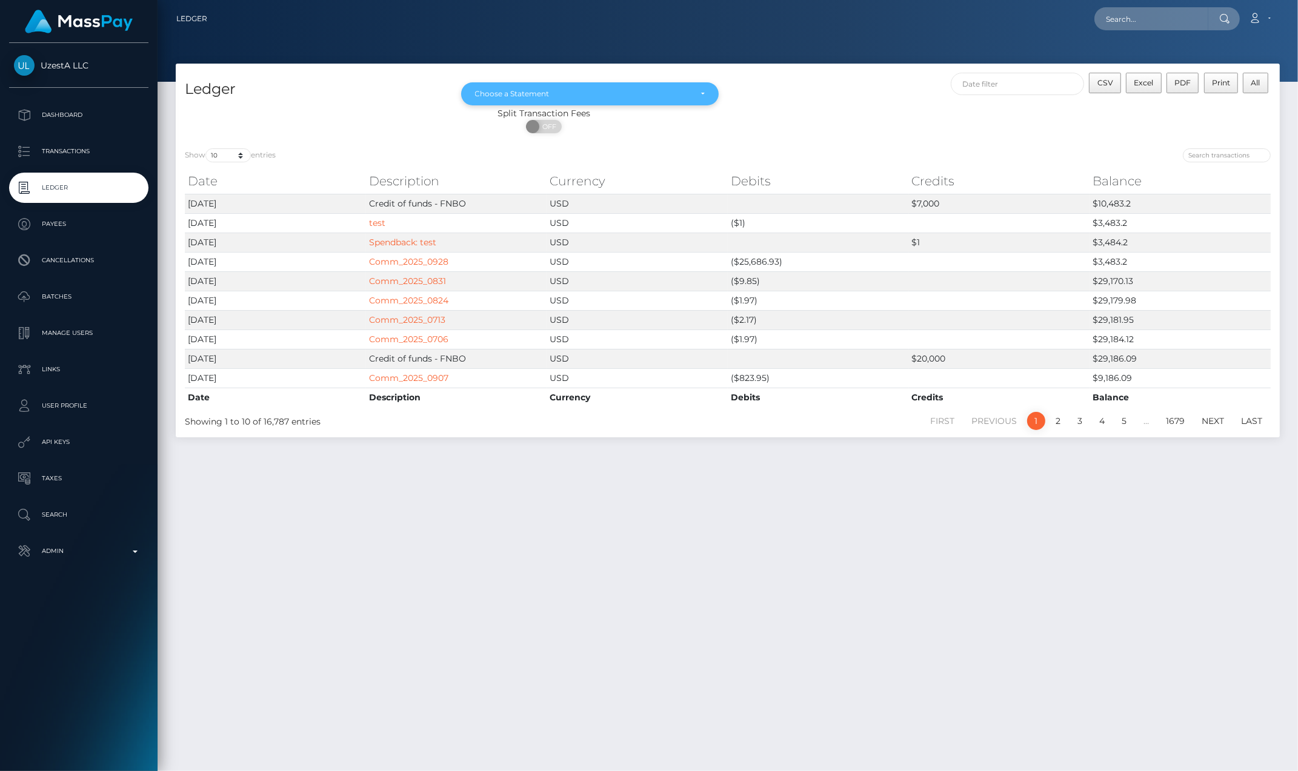
click at [682, 89] on div "Choose a Statement" at bounding box center [583, 94] width 216 height 10
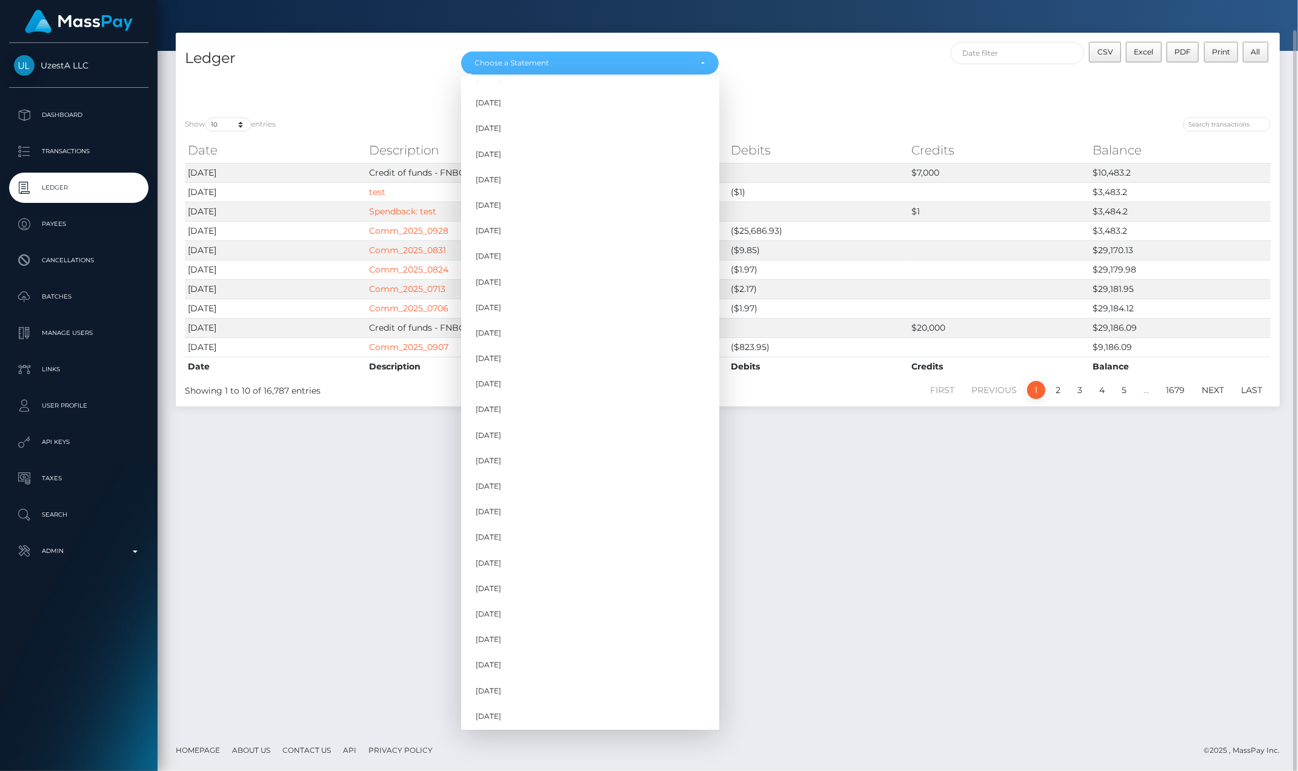
scroll to position [761, 0]
click at [495, 456] on span "Dec 2024" at bounding box center [488, 460] width 25 height 11
select select "Dec 2024"
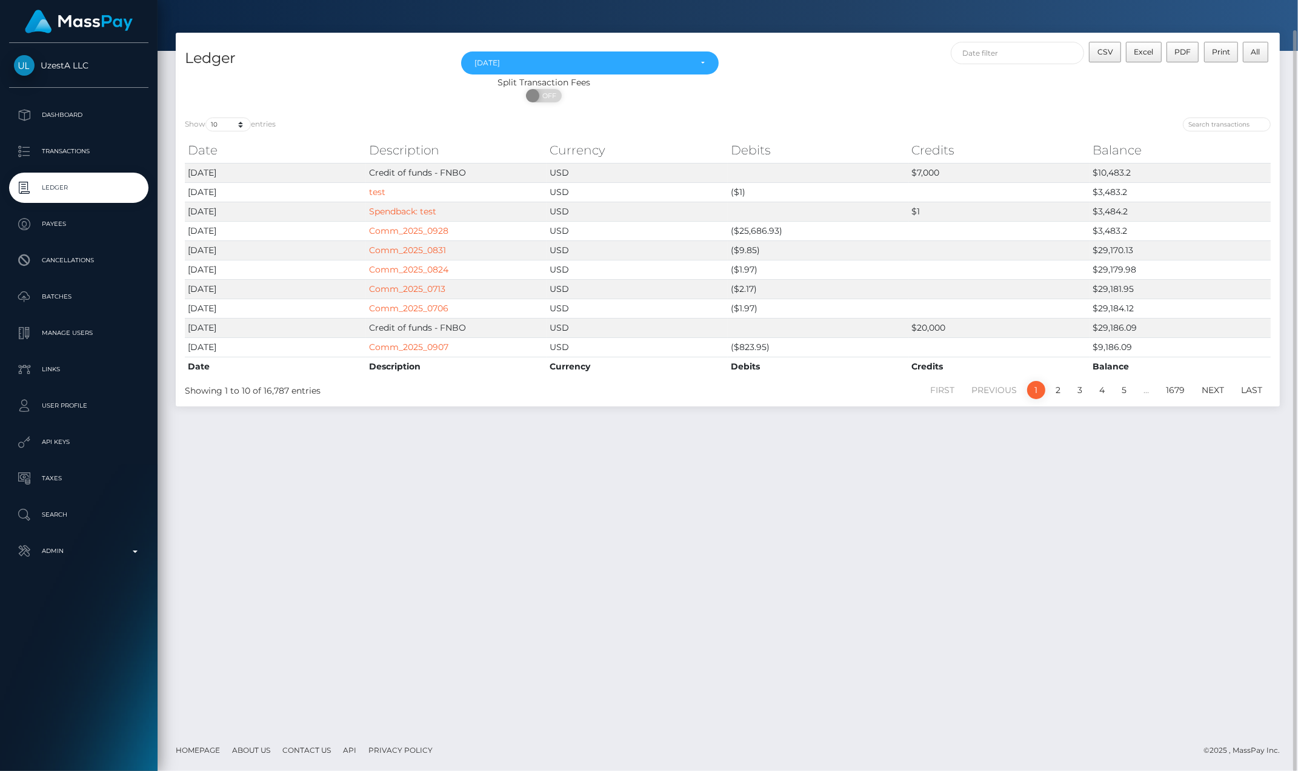
click at [916, 536] on div "Ledger Apr 2021 May 2021 Jun 2021 Jul 2021 Aug 2021 Sep 2021 Oct 2021 Nov 2021 …" at bounding box center [728, 381] width 1141 height 697
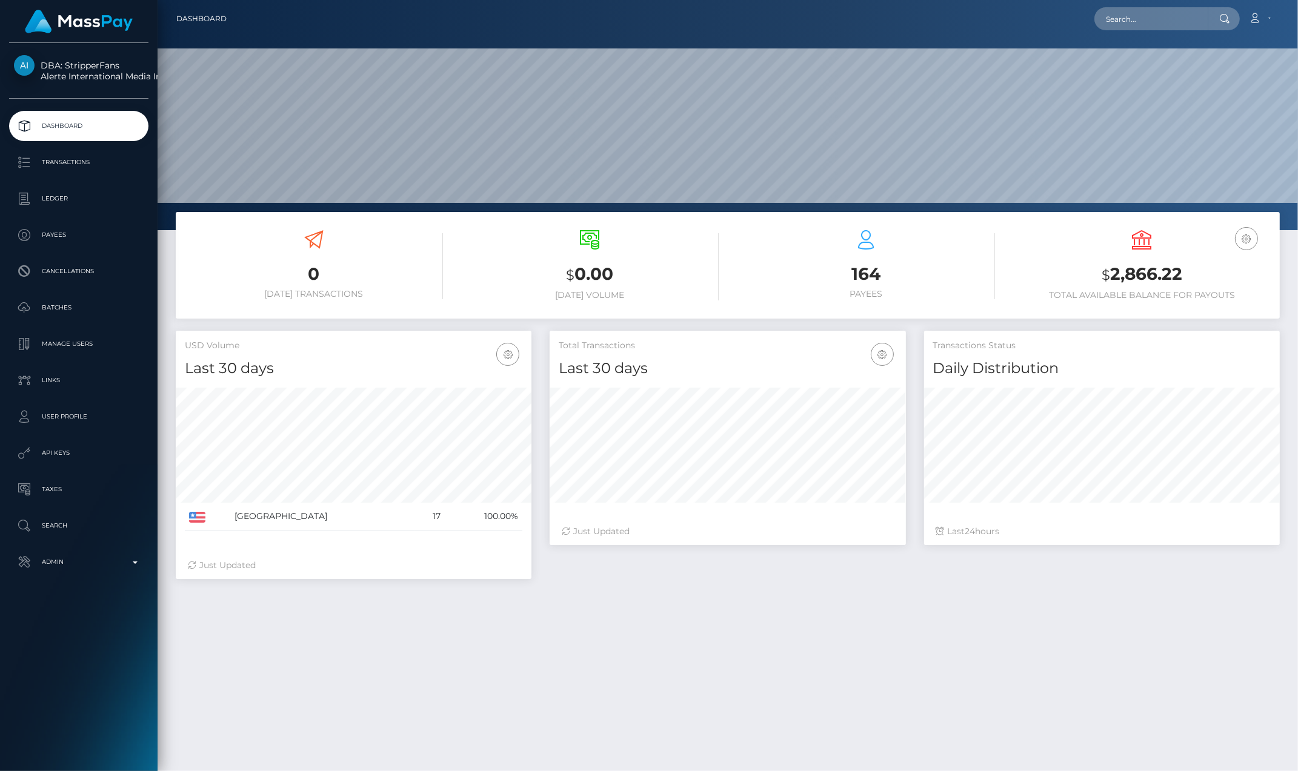
scroll to position [215, 355]
click at [762, 664] on div "0 [DATE] Transactions $ 0.00 [DATE] Volume 164 $ 24" at bounding box center [728, 560] width 1141 height 697
click at [85, 202] on p "Ledger" at bounding box center [79, 199] width 130 height 18
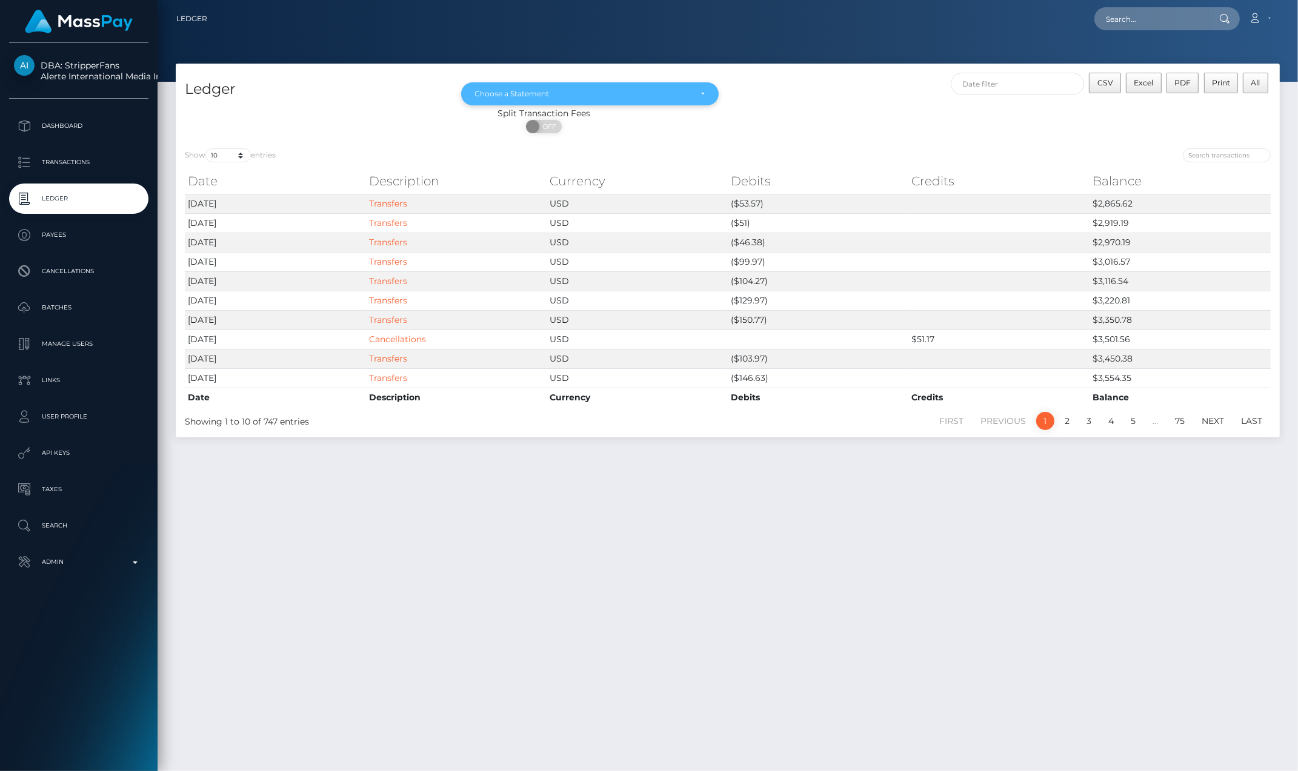
click at [707, 92] on div "Choose a Statement" at bounding box center [590, 93] width 258 height 23
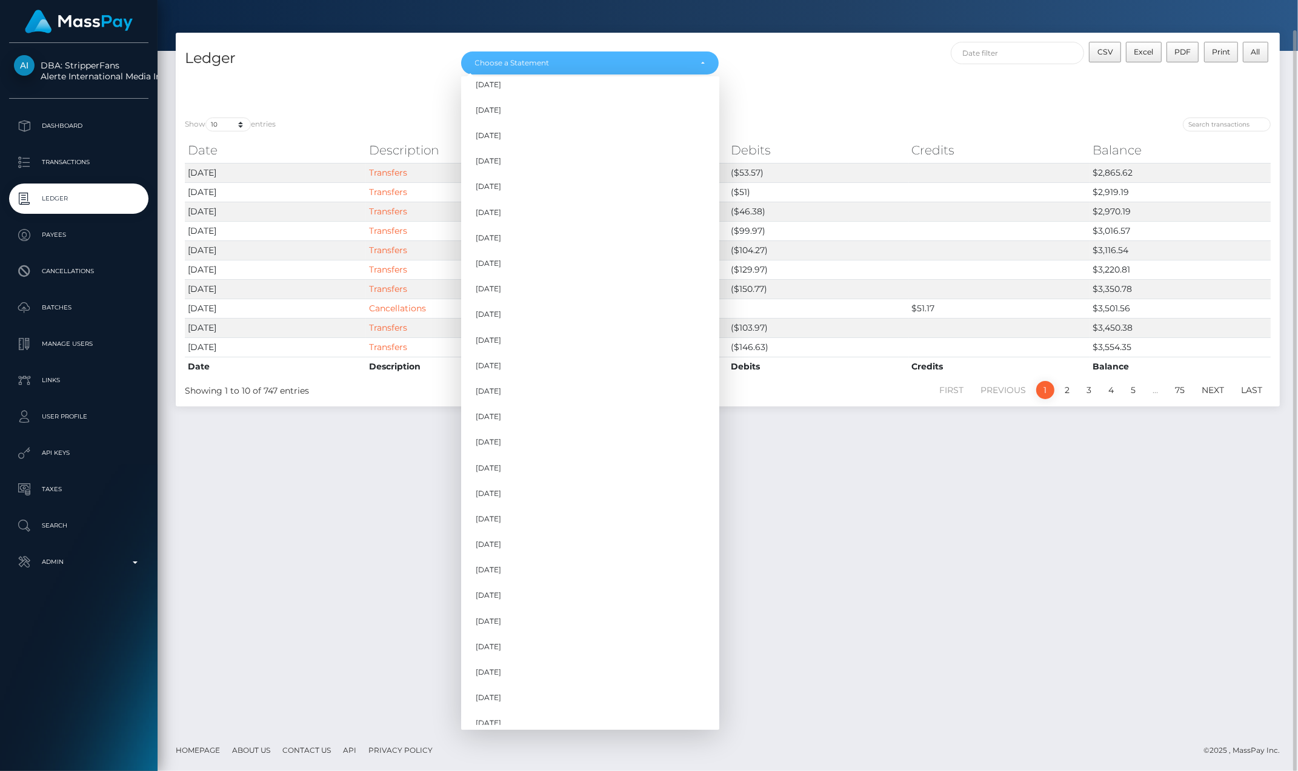
scroll to position [582, 0]
click at [501, 461] on span "Dec 2024" at bounding box center [488, 460] width 25 height 11
select select "Dec 2024"
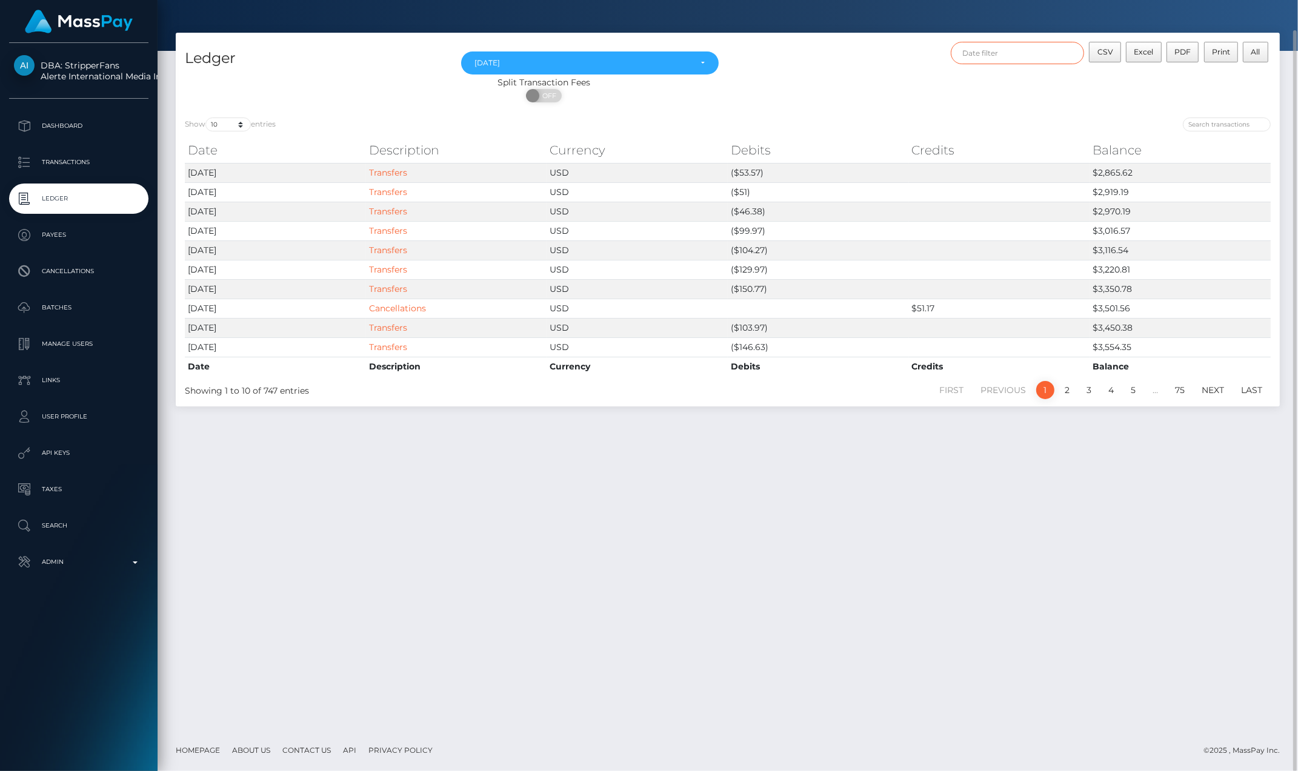
click at [1067, 52] on input "text" at bounding box center [1017, 53] width 133 height 22
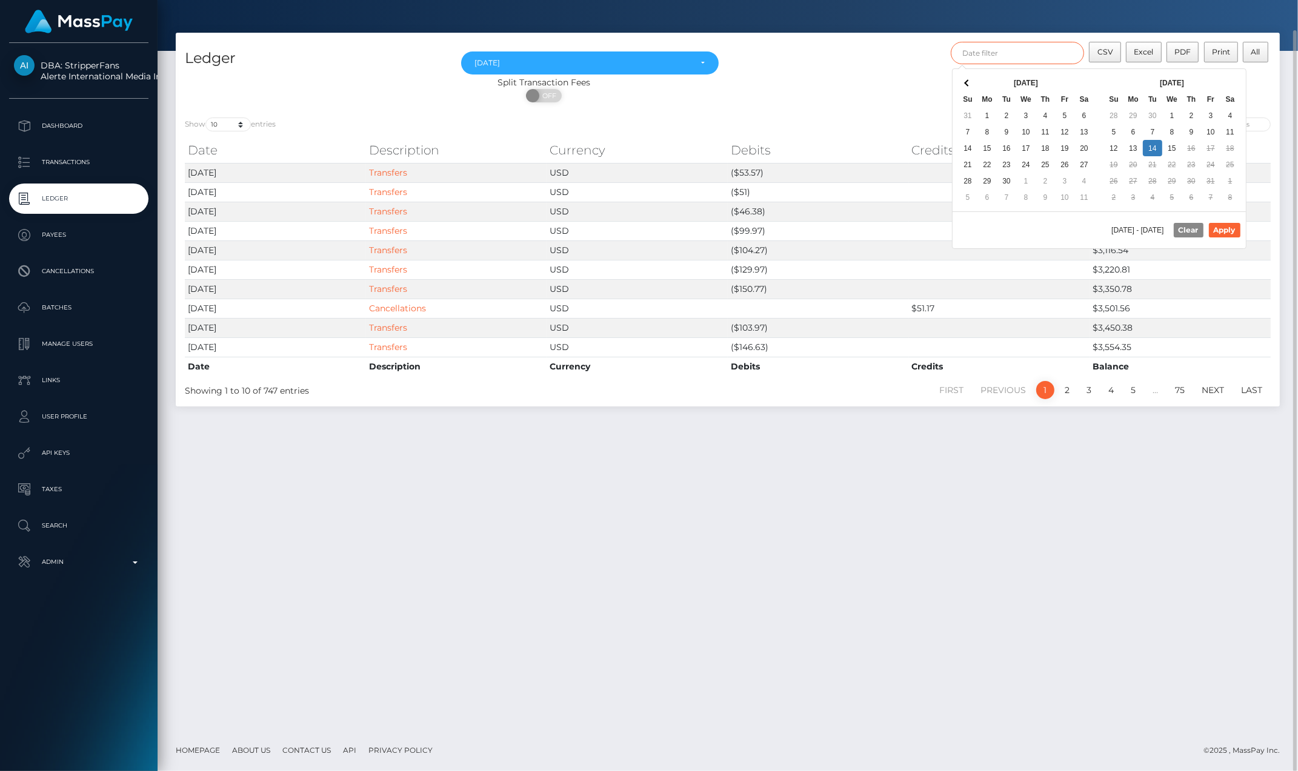
click at [1029, 46] on input "text" at bounding box center [1017, 53] width 133 height 22
click at [993, 50] on input "text" at bounding box center [1017, 53] width 133 height 22
click at [971, 83] on th at bounding box center [967, 83] width 19 height 16
click at [971, 82] on th at bounding box center [967, 83] width 19 height 16
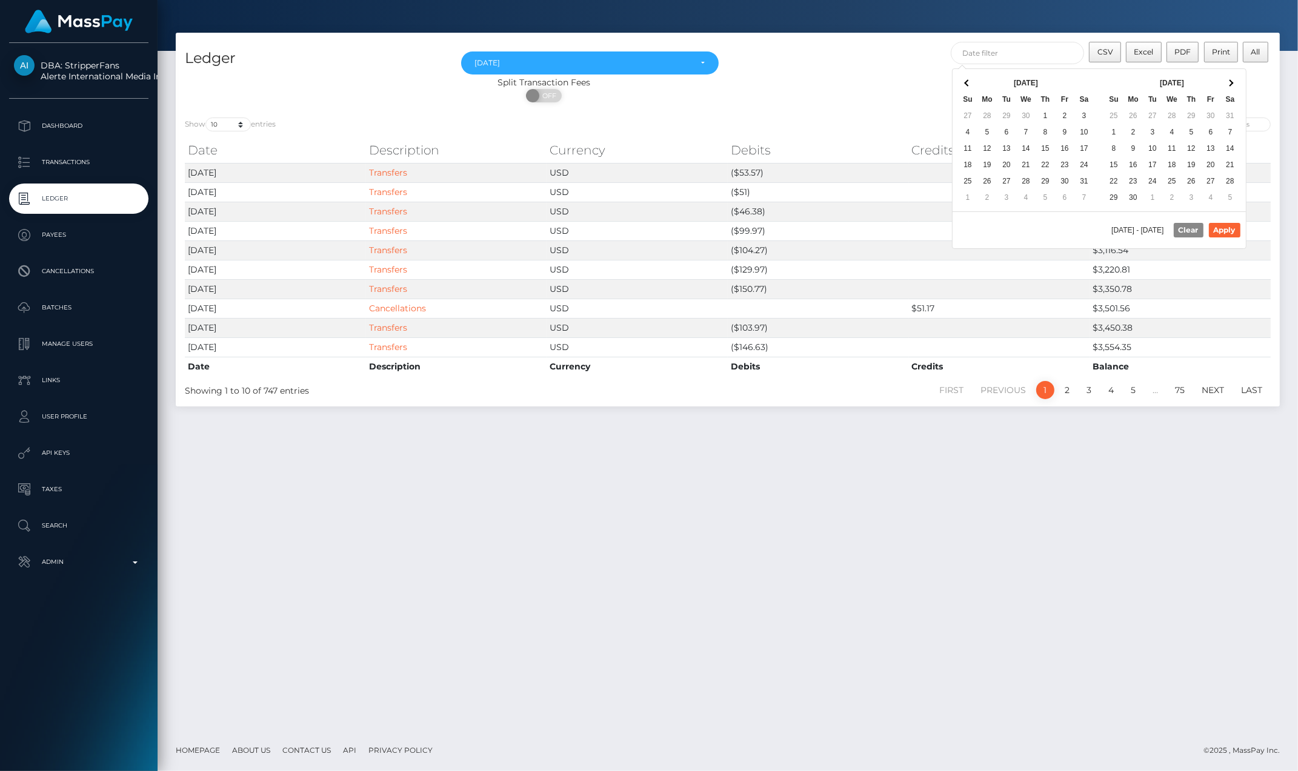
click at [971, 82] on th at bounding box center [967, 83] width 19 height 16
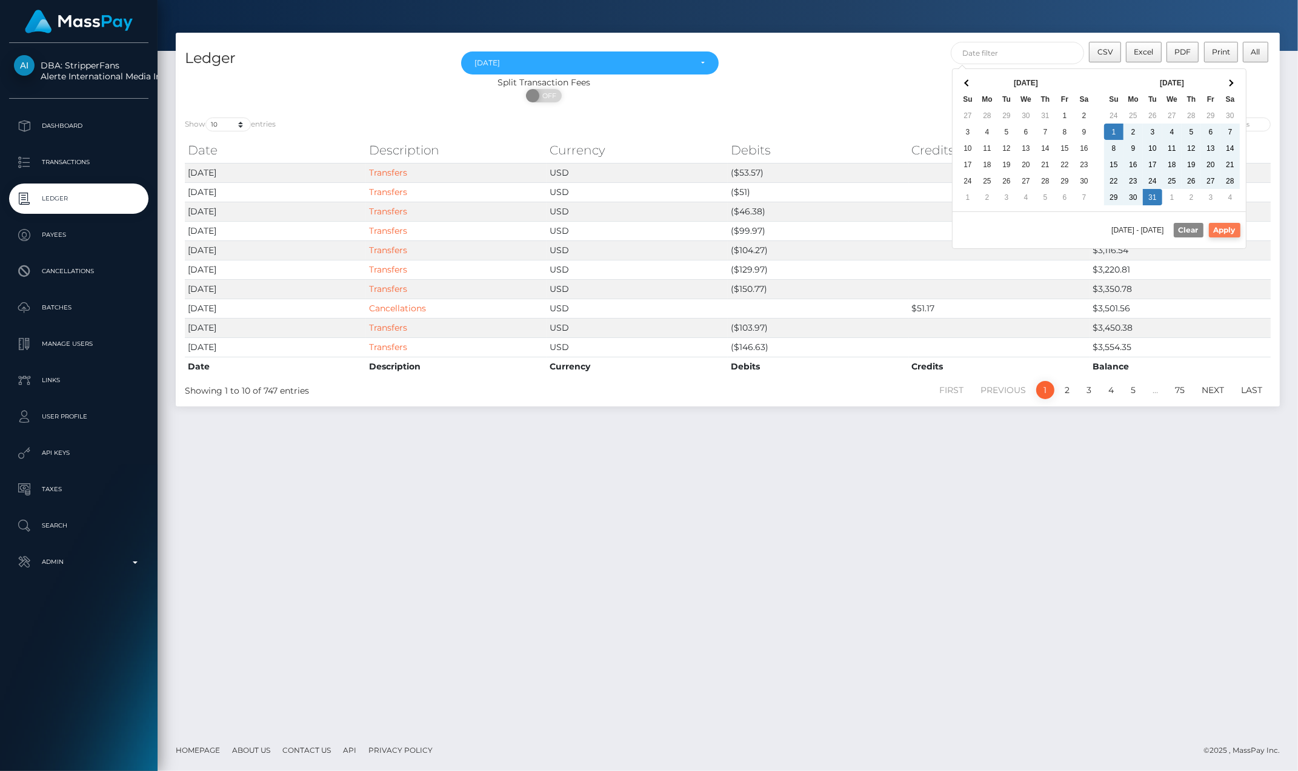
click at [1231, 234] on button "Apply" at bounding box center [1225, 230] width 32 height 15
type input "12/01/2024 - 12/31/2024"
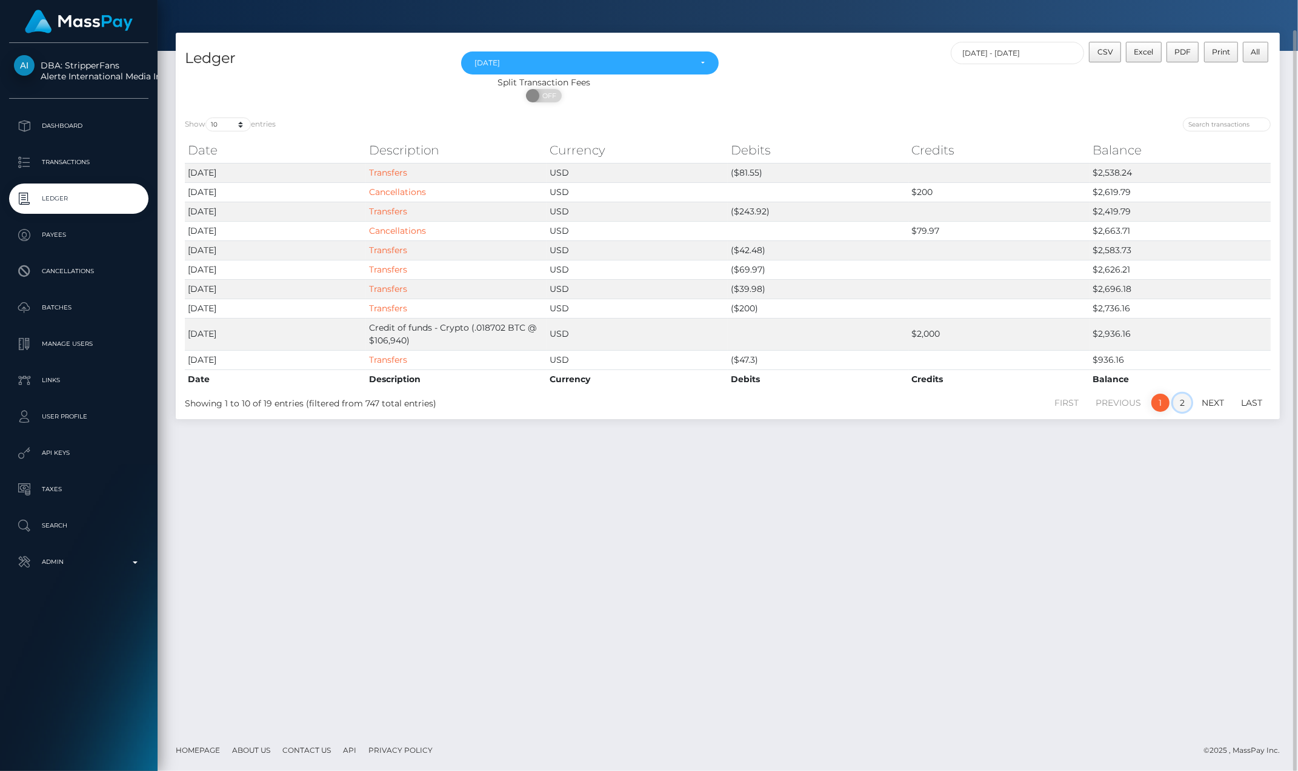
click at [1179, 404] on link "2" at bounding box center [1182, 403] width 18 height 18
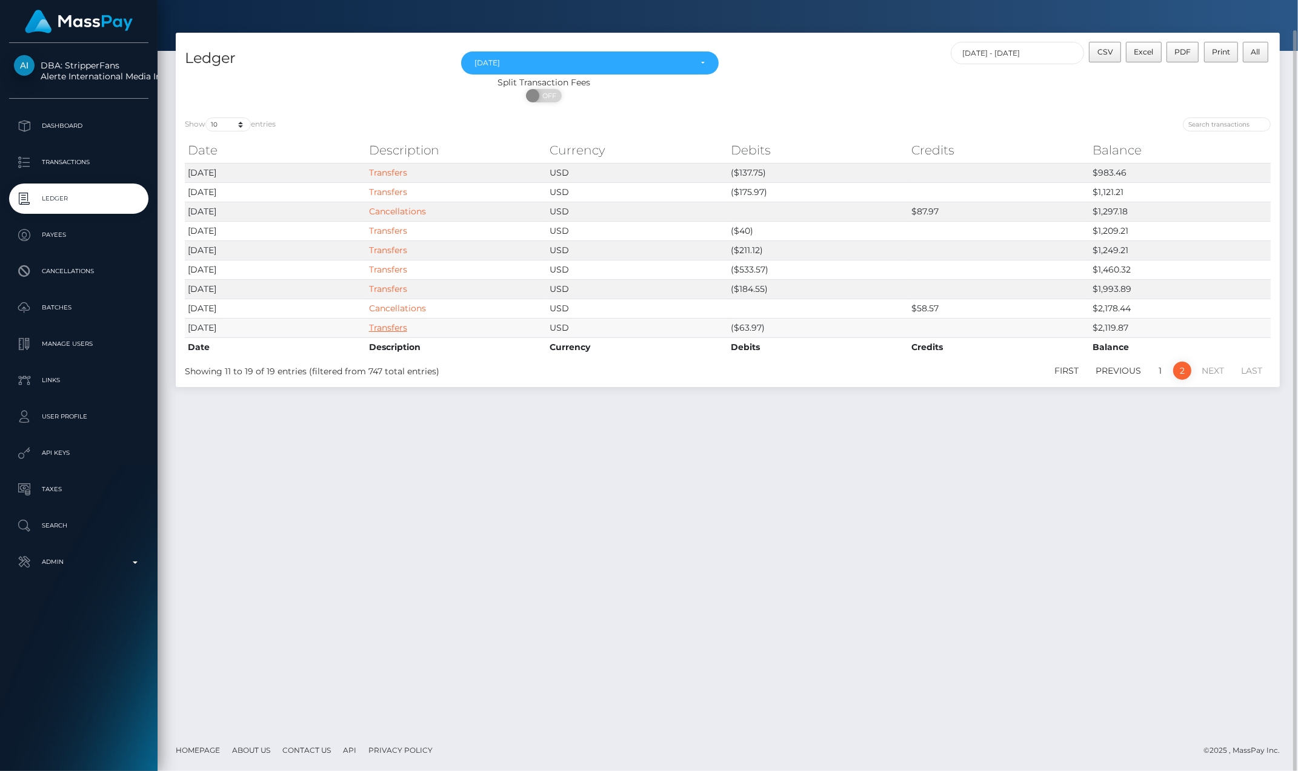
click at [395, 328] on link "Transfers" at bounding box center [388, 327] width 38 height 11
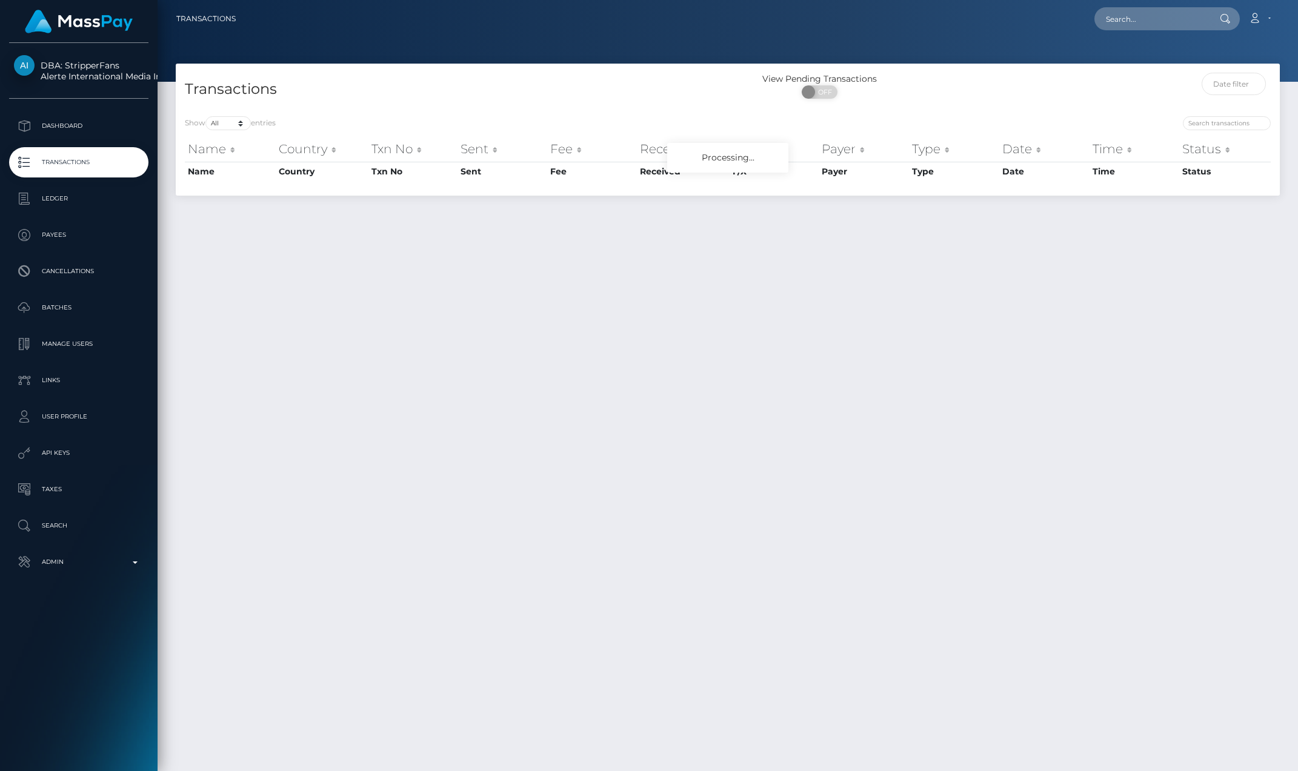
select select "-1"
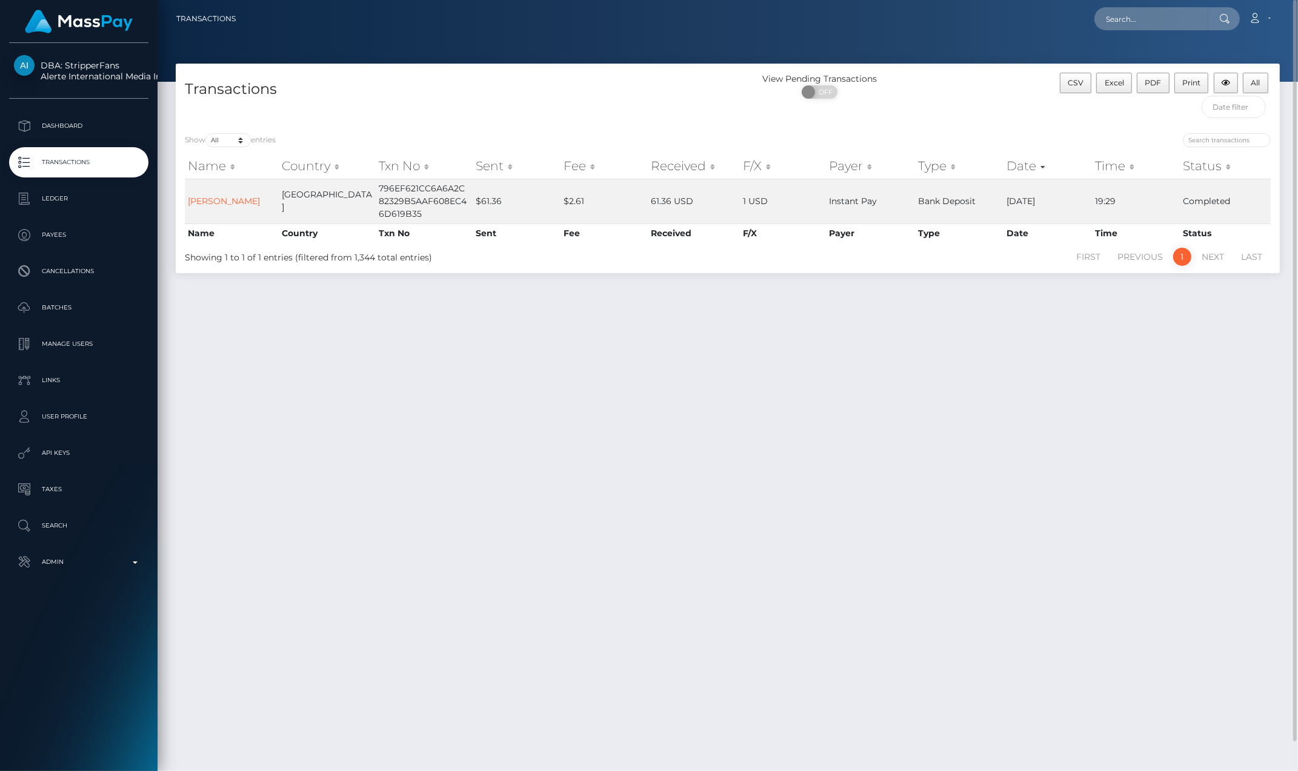
click at [915, 413] on div "Transactions View Pending Transactions ON OFF CSV Excel PDF Print All Show 10 2…" at bounding box center [728, 412] width 1141 height 697
click at [796, 310] on div "Transactions View Pending Transactions ON OFF CSV Excel PDF Print All Show 10 2…" at bounding box center [728, 412] width 1141 height 697
click at [840, 473] on div "Transactions View Pending Transactions ON OFF CSV Excel PDF Print All Show 10 2…" at bounding box center [728, 412] width 1141 height 697
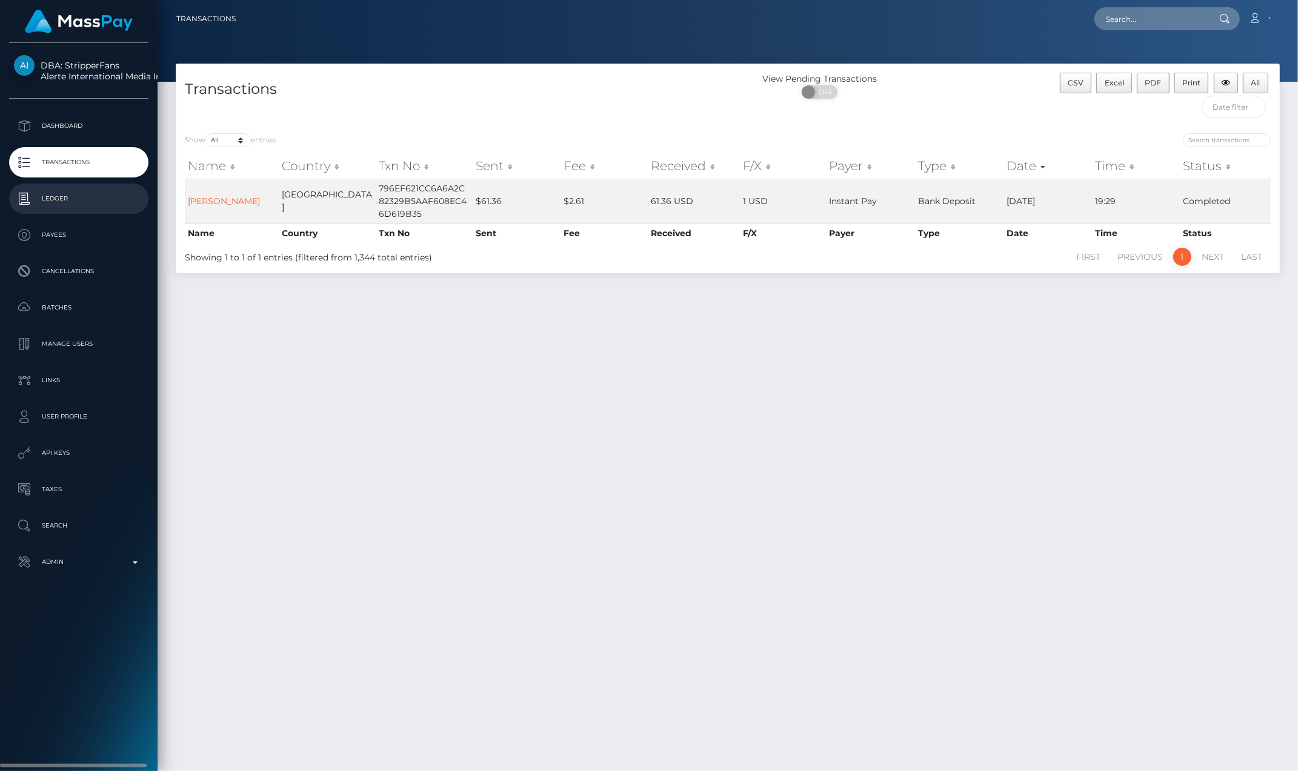
click at [56, 206] on p "Ledger" at bounding box center [79, 199] width 130 height 18
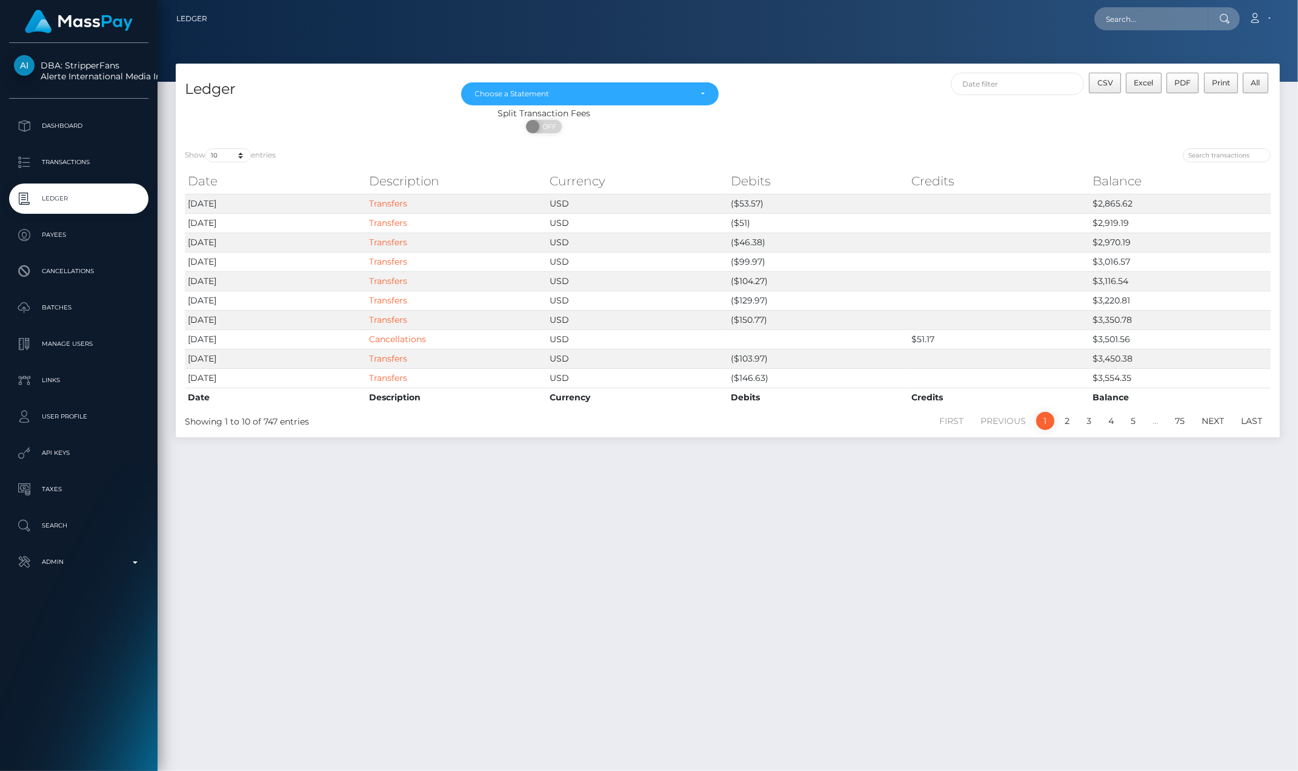
click at [706, 548] on div "Ledger [DATE] [DATE] [DATE] [DATE] [DATE] [DATE] [DATE] [DATE] [DATE] [DATE] [D…" at bounding box center [728, 412] width 1141 height 697
click at [704, 92] on div "Choose a Statement" at bounding box center [590, 94] width 230 height 10
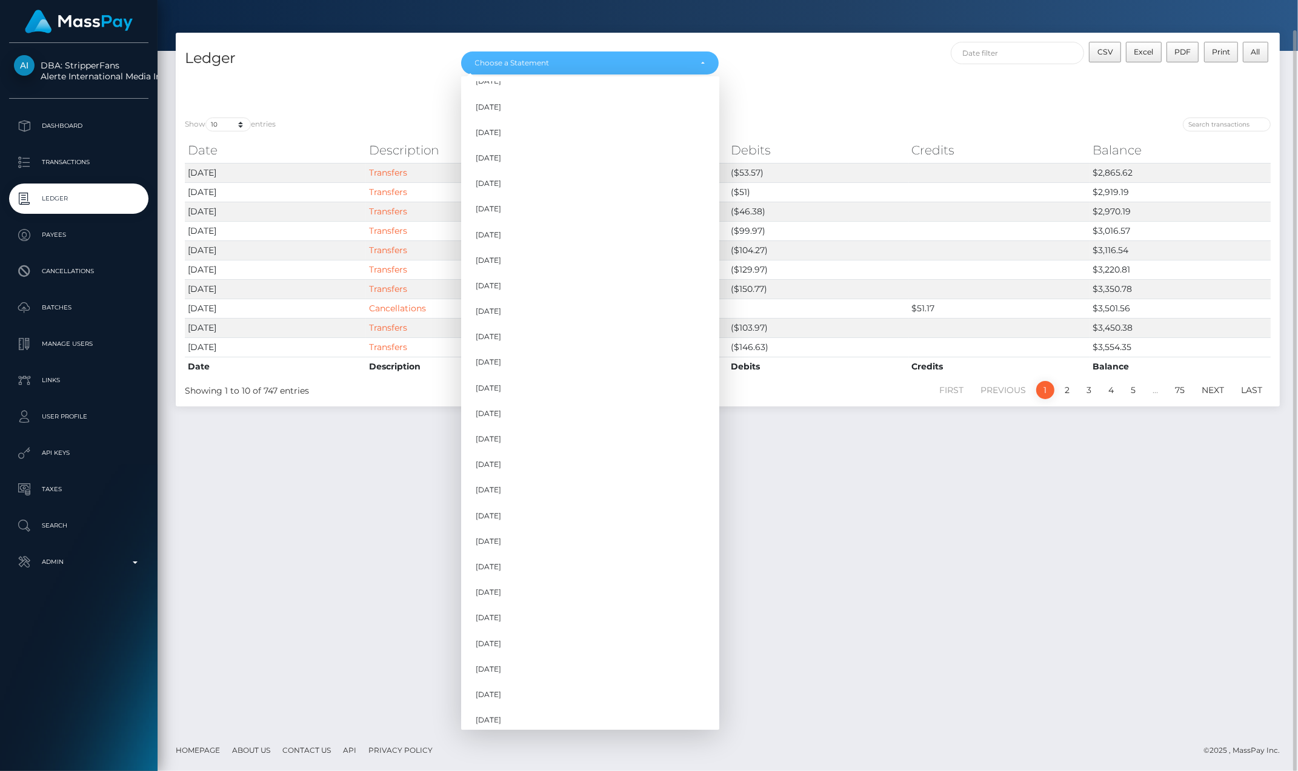
scroll to position [582, 0]
click at [527, 458] on link "Dec 2024" at bounding box center [590, 459] width 258 height 22
select select "Dec 2024"
